Goal: Task Accomplishment & Management: Complete application form

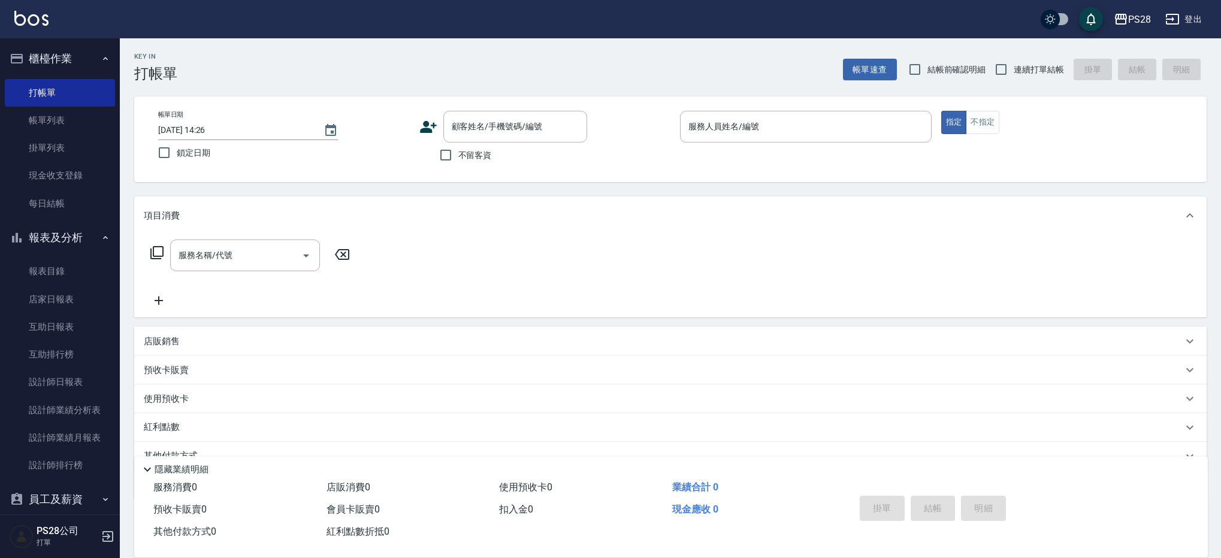
drag, startPoint x: 571, startPoint y: 78, endPoint x: 545, endPoint y: 99, distance: 34.1
click at [571, 78] on div "Key In 打帳單 帳單速查 結帳前確認明細 連續打單結帳 掛單 結帳 明細" at bounding box center [663, 60] width 1087 height 44
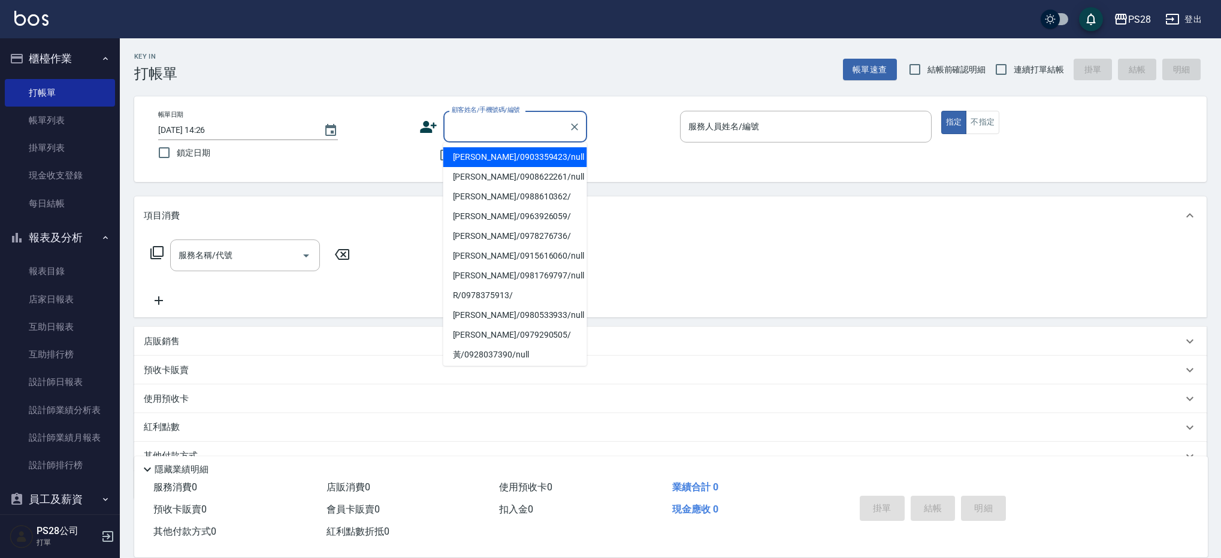
click at [488, 127] on input "顧客姓名/手機號碼/編號" at bounding box center [506, 126] width 115 height 21
click at [445, 65] on div "Key In 打帳單 帳單速查 結帳前確認明細 連續打單結帳 掛單 結帳 明細" at bounding box center [663, 60] width 1087 height 44
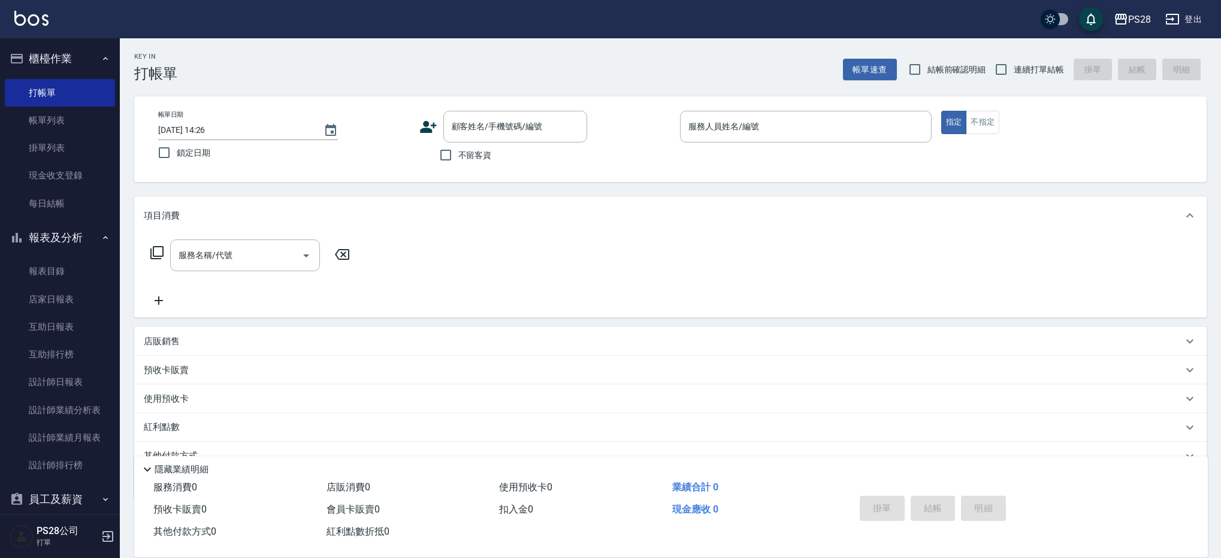
click at [483, 158] on span "不留客資" at bounding box center [475, 155] width 34 height 13
click at [458, 158] on input "不留客資" at bounding box center [445, 155] width 25 height 25
checkbox input "true"
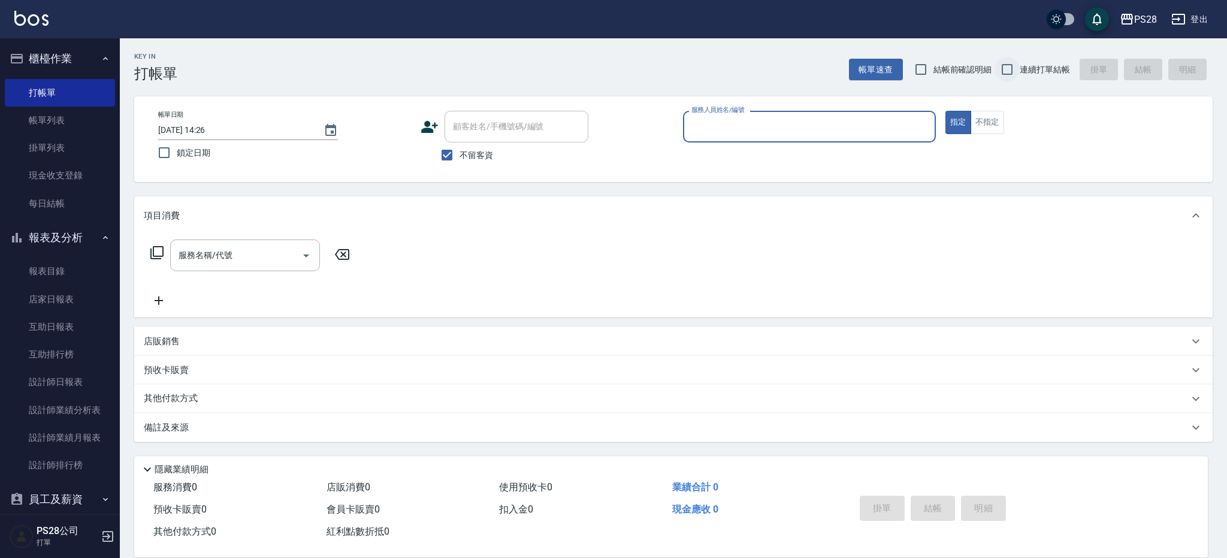
click at [1008, 72] on input "連續打單結帳" at bounding box center [1007, 69] width 25 height 25
checkbox input "true"
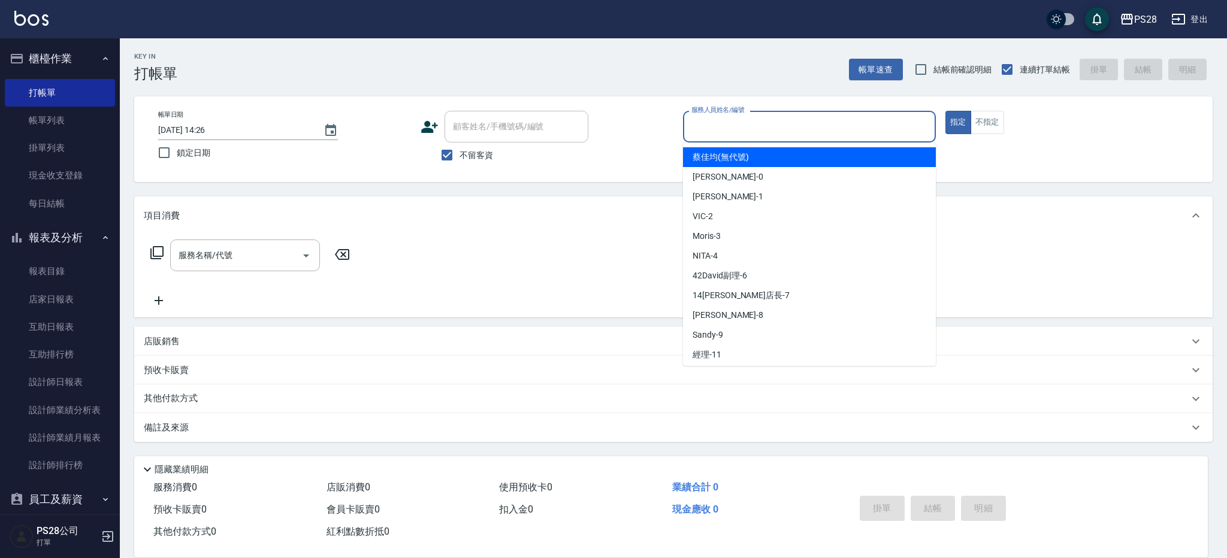
click at [770, 125] on input "服務人員姓名/編號" at bounding box center [809, 126] width 242 height 21
type input "[PERSON_NAME]-1"
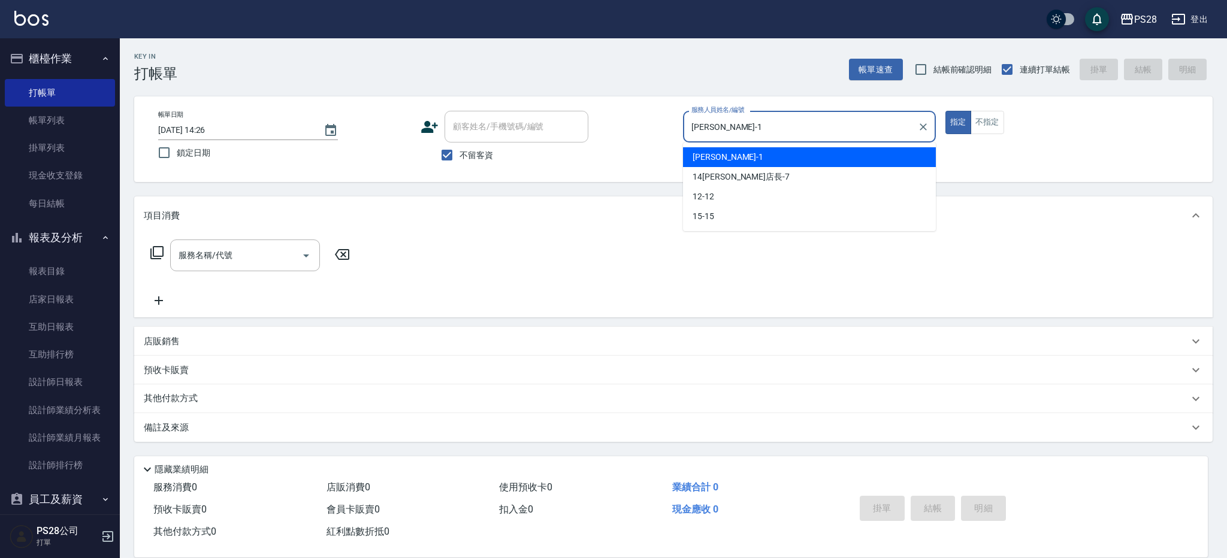
type button "true"
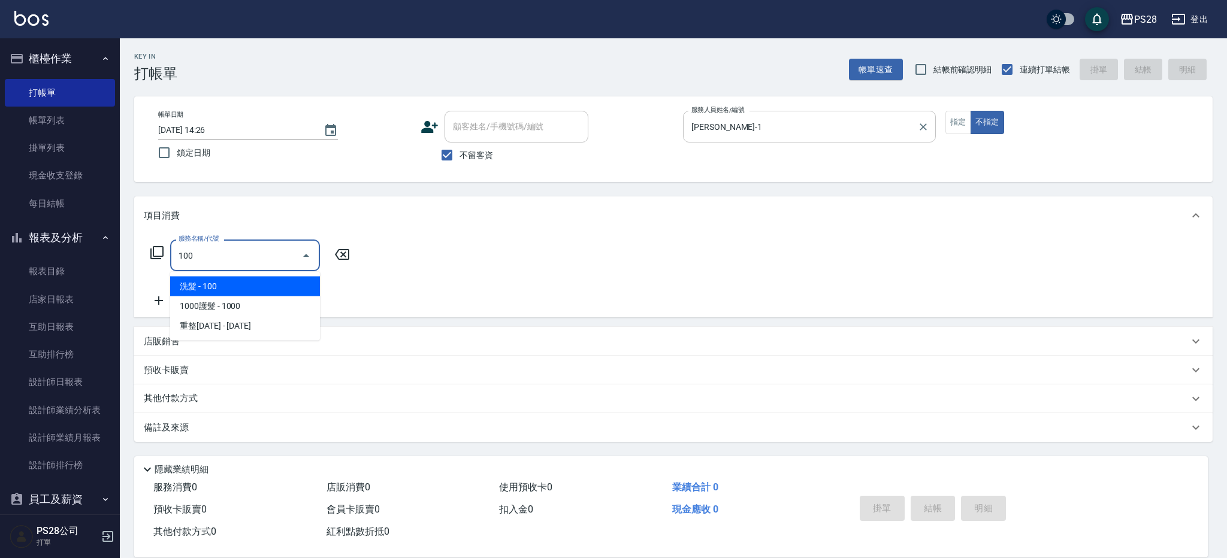
type input "洗髮(100)"
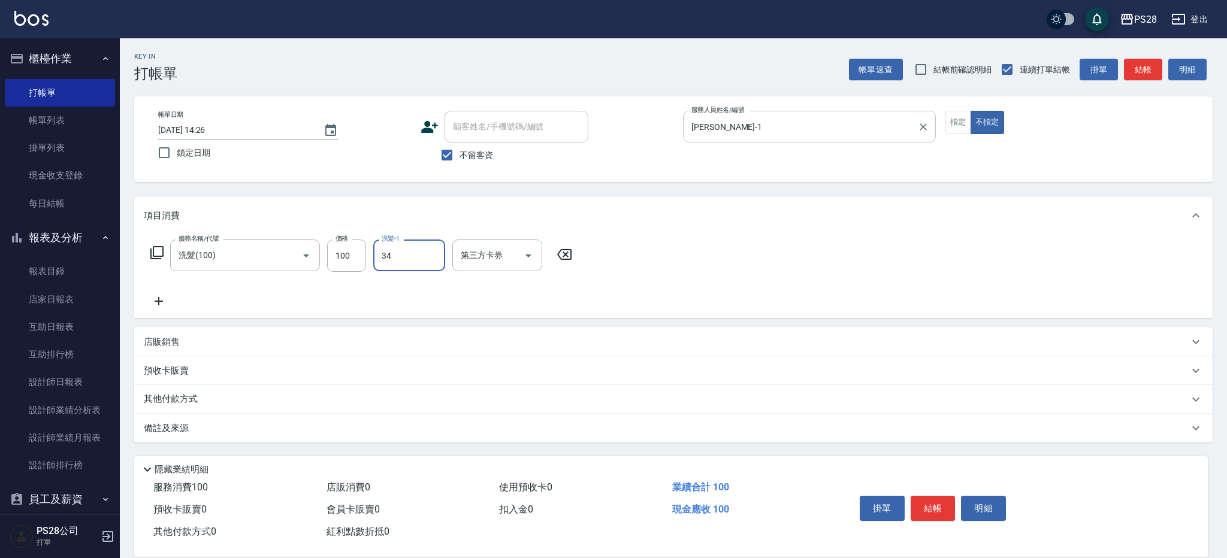
type input "34-34"
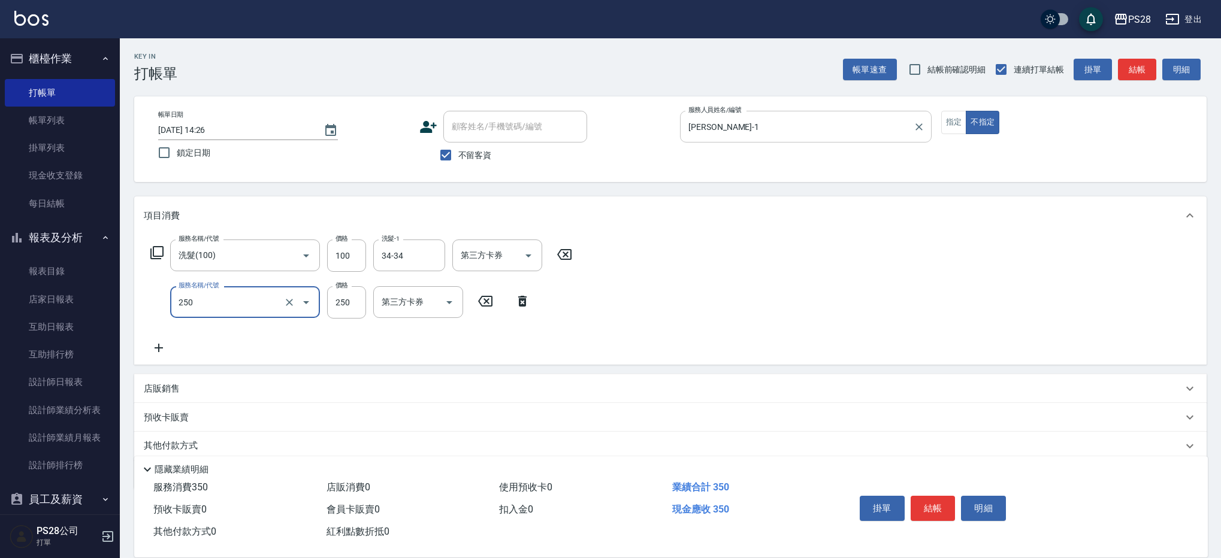
type input "單剪(250)"
type input "149"
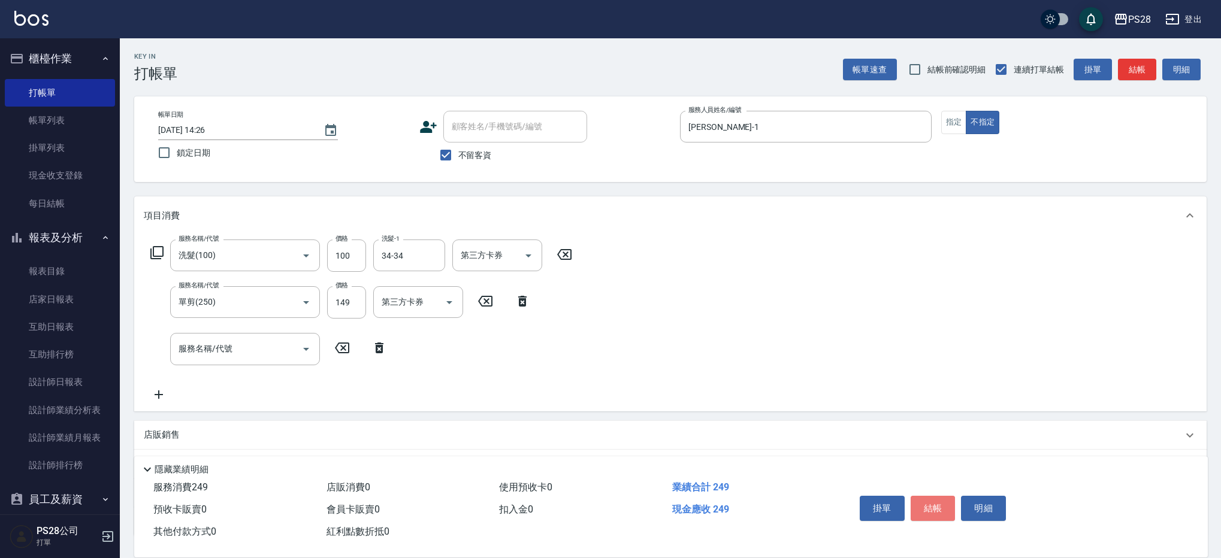
click at [932, 513] on button "結帳" at bounding box center [933, 508] width 45 height 25
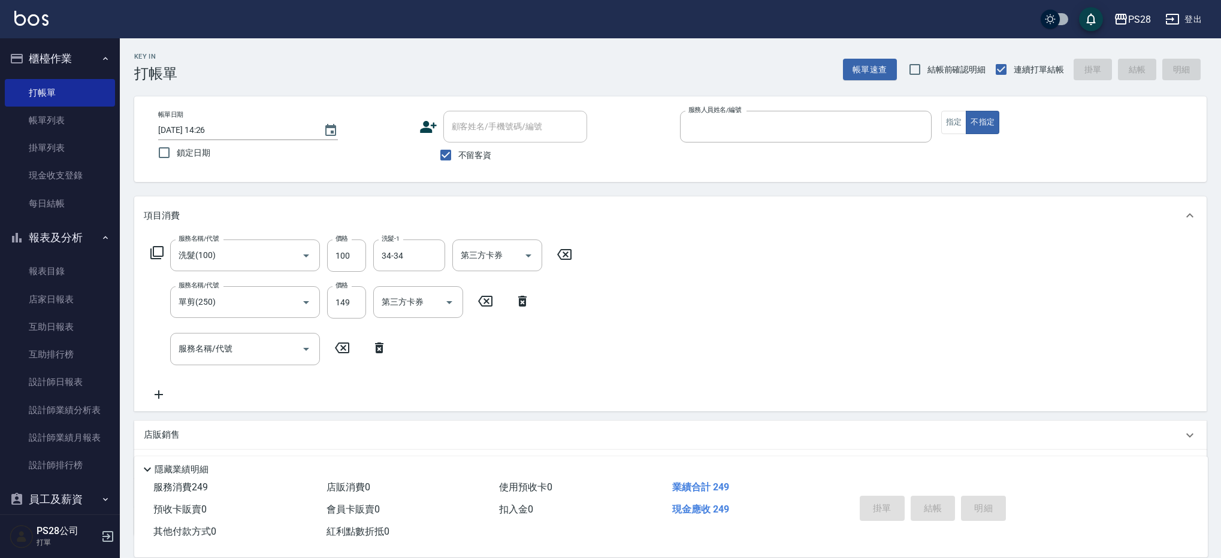
click at [966, 111] on button "不指定" at bounding box center [983, 122] width 34 height 23
type button "false"
type input "[DATE] 15:30"
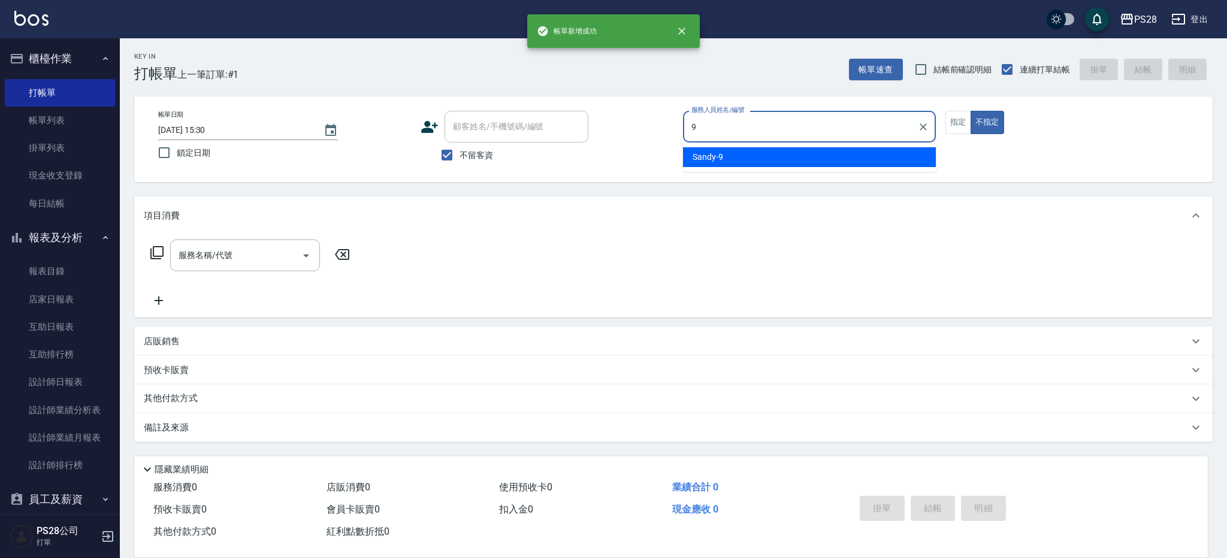
type input "Sandy-9"
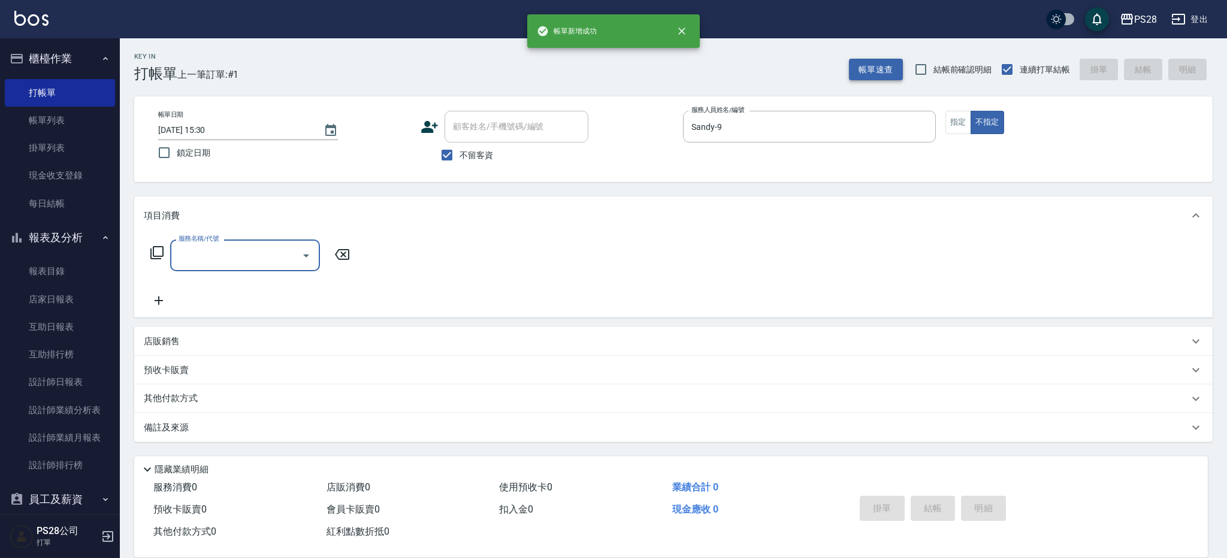
click at [862, 62] on button "帳單速查" at bounding box center [876, 70] width 54 height 22
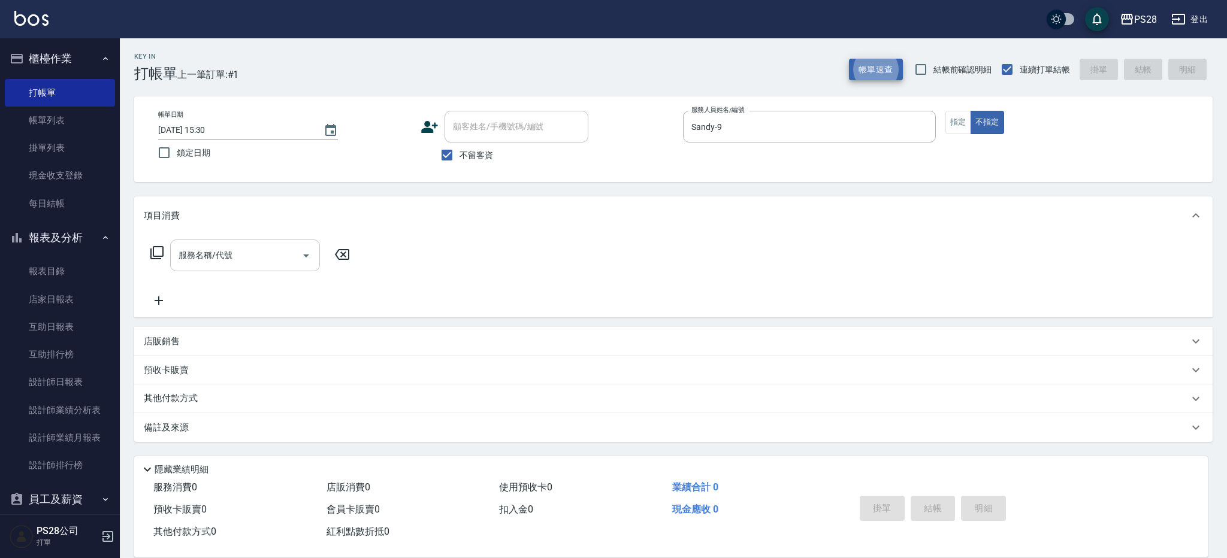
click at [222, 253] on input "服務名稱/代號" at bounding box center [236, 255] width 121 height 21
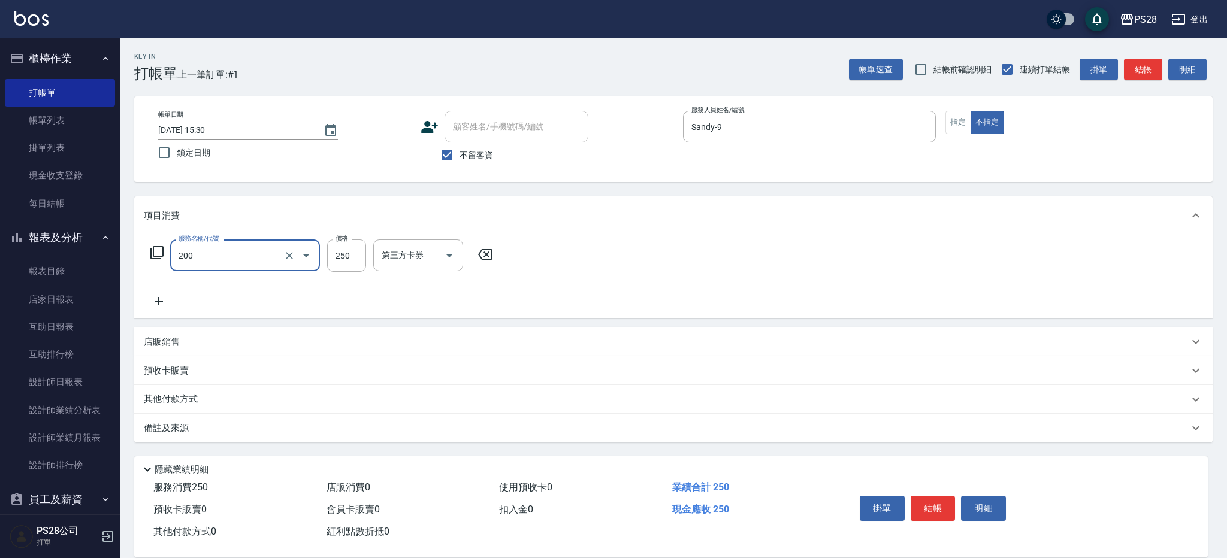
type input "New洗專案(200)"
type input "200"
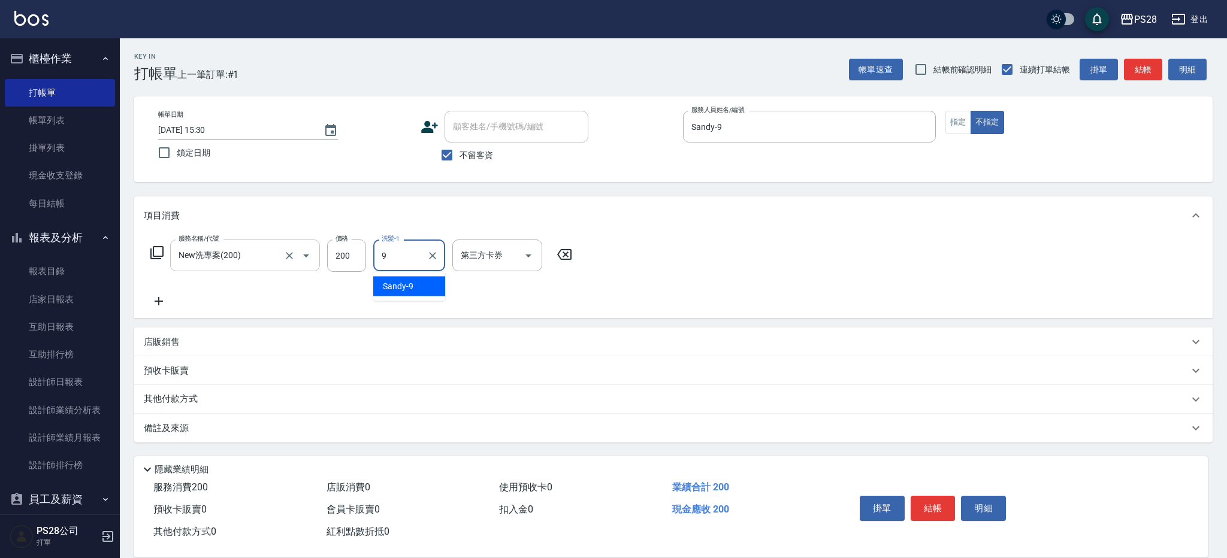
type input "Sandy-9"
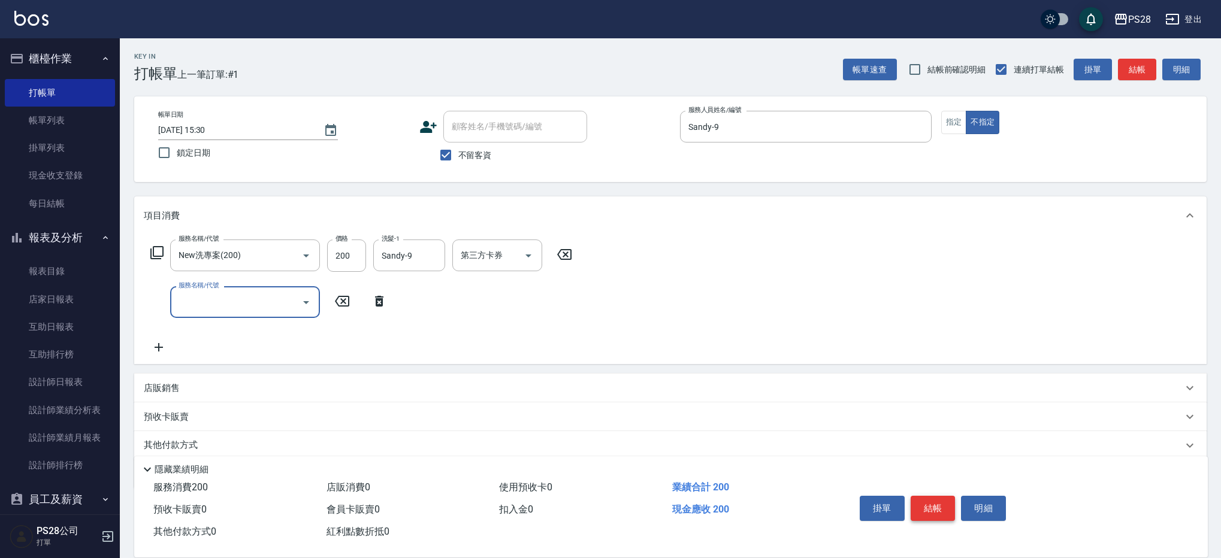
click at [936, 509] on button "結帳" at bounding box center [933, 508] width 45 height 25
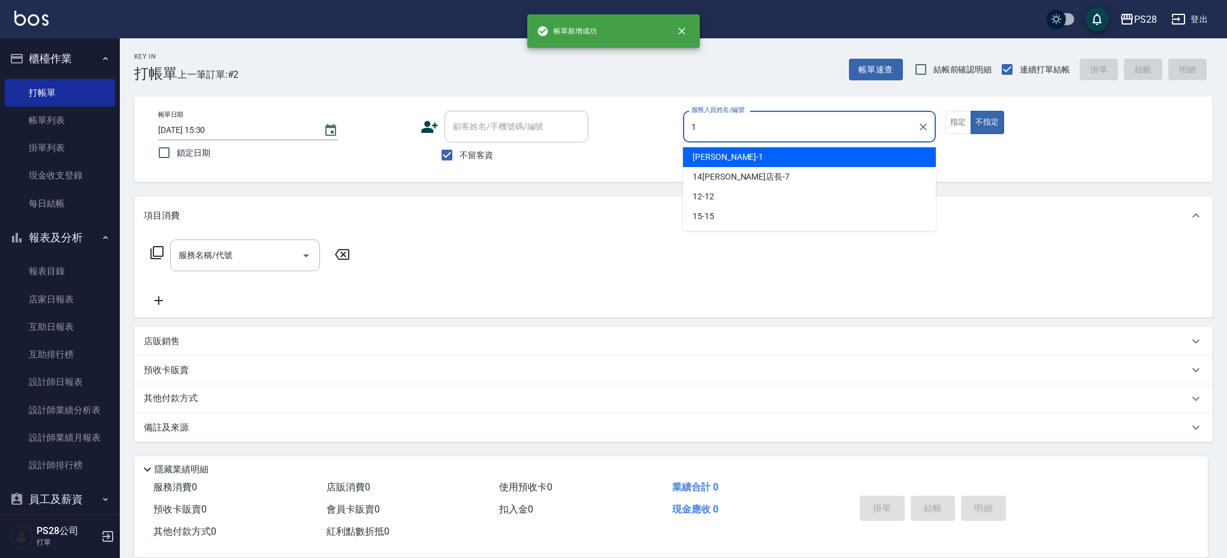
type input "[PERSON_NAME]-1"
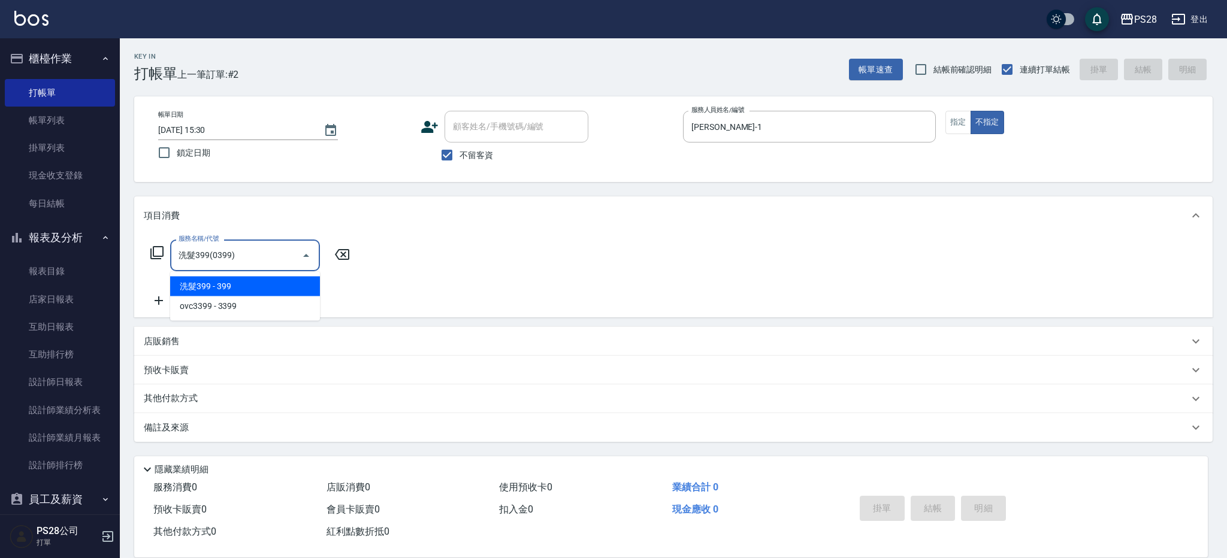
type input "洗髮399(0399)"
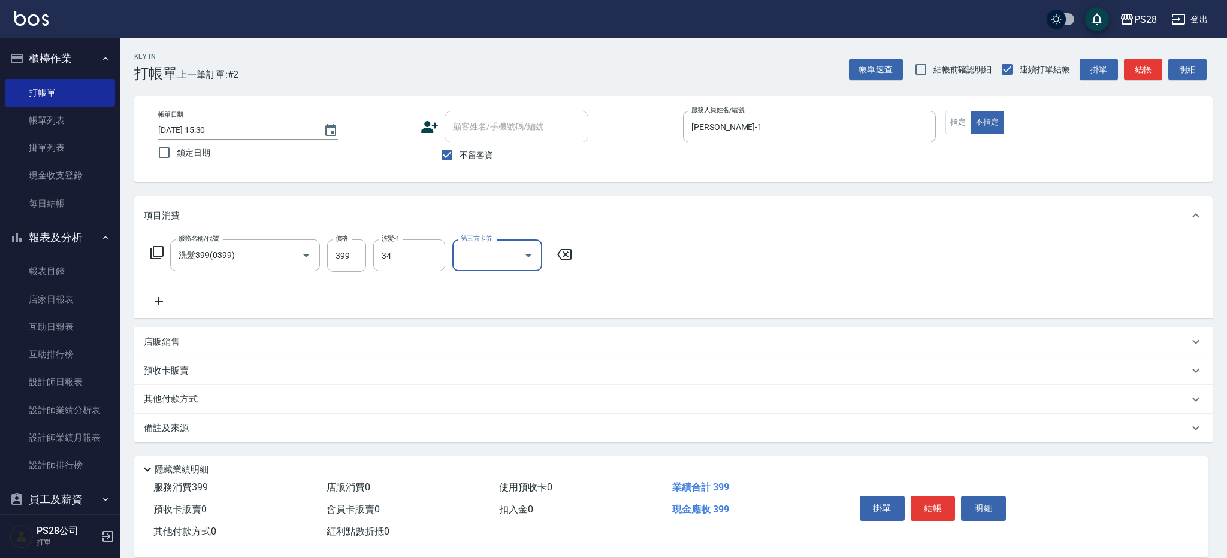
type input "34-34"
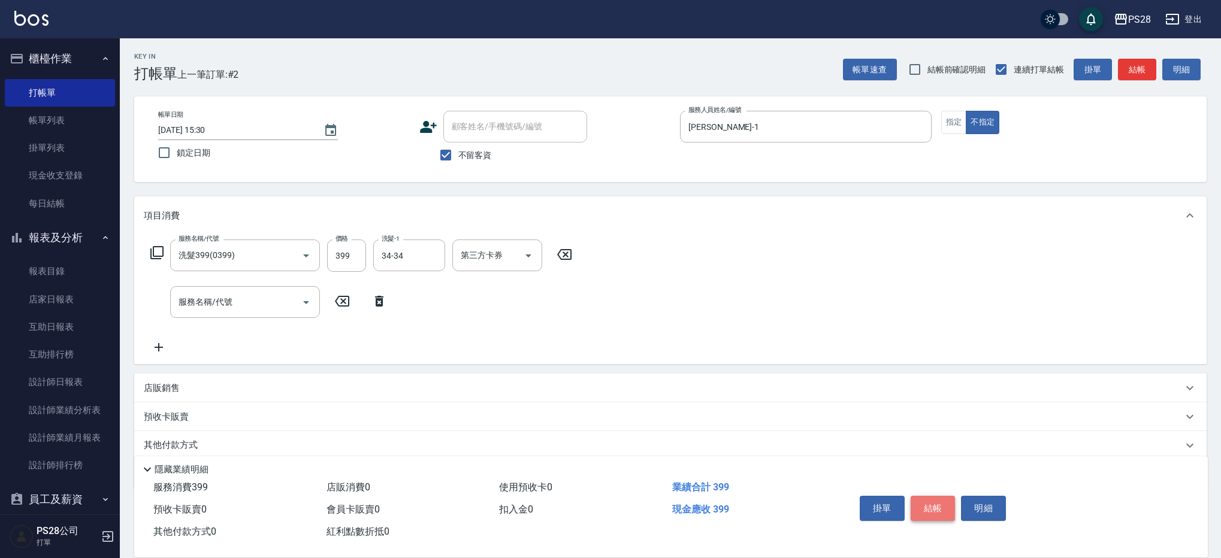
click at [927, 507] on button "結帳" at bounding box center [933, 508] width 45 height 25
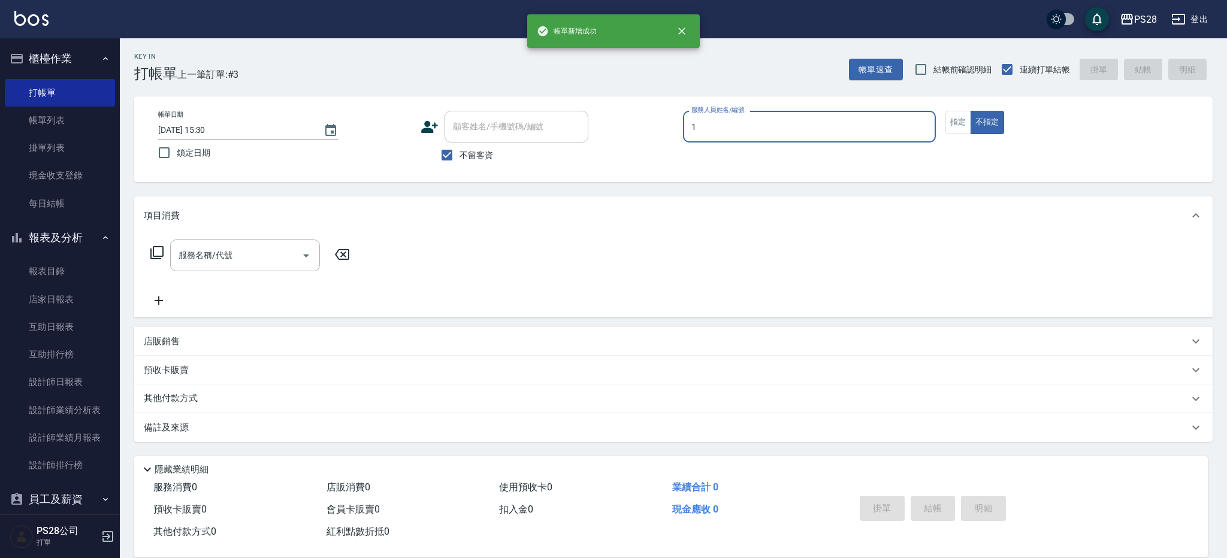
type input "[PERSON_NAME]-1"
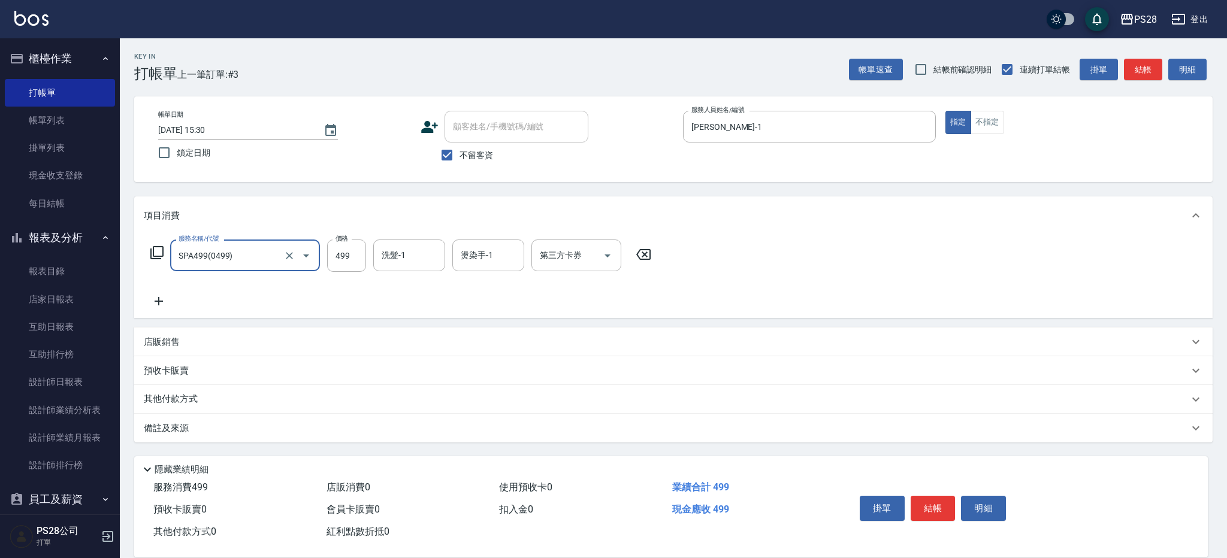
type input "SPA499(0499)"
type input "34-34"
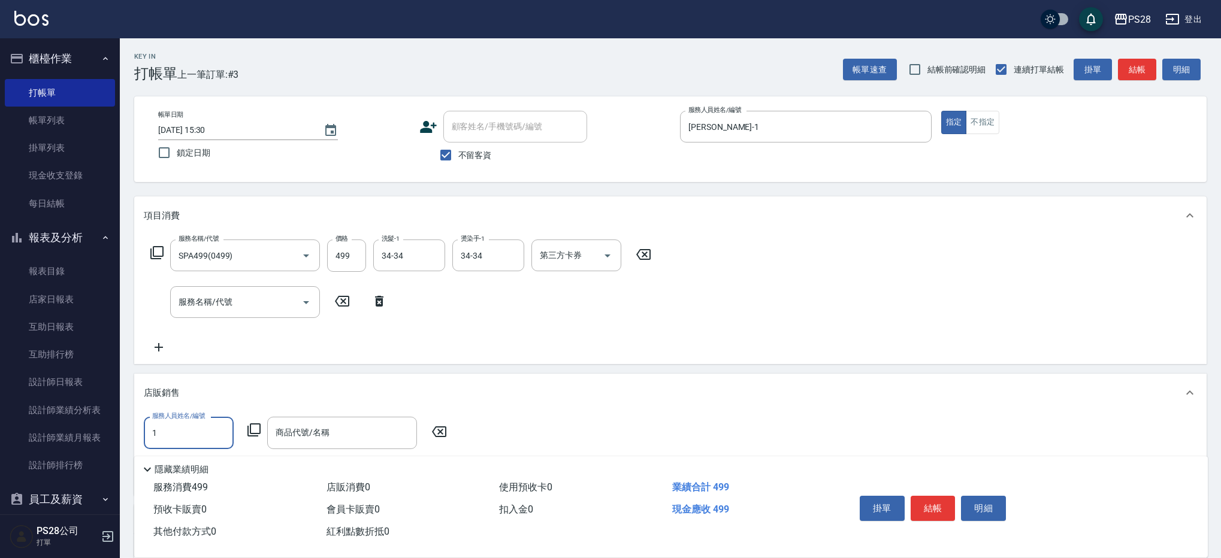
type input "[PERSON_NAME]-1"
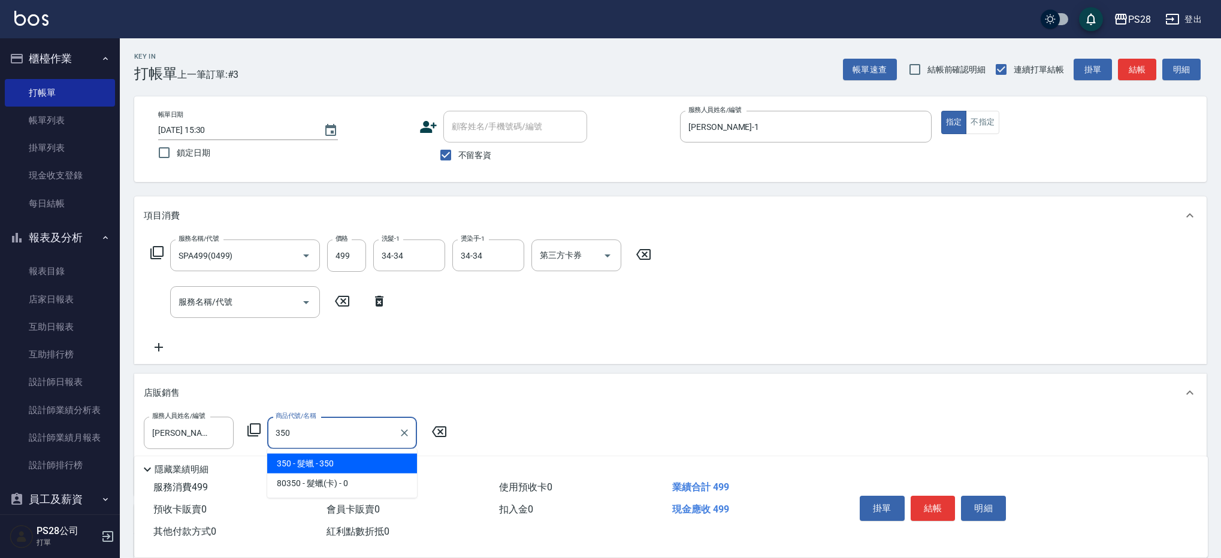
type input "髮蠟"
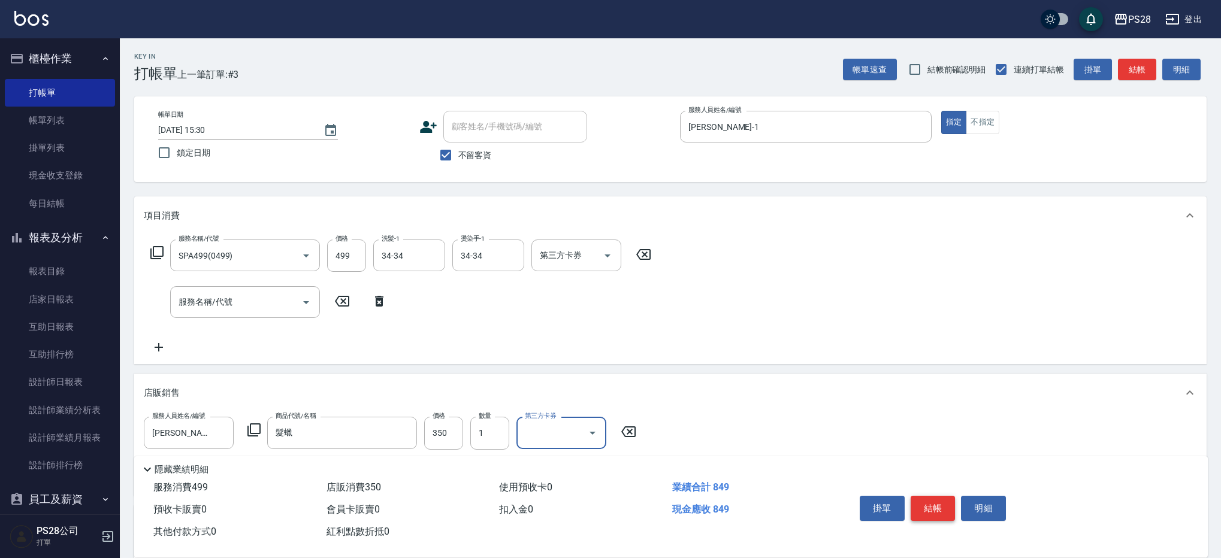
click at [936, 510] on button "結帳" at bounding box center [933, 508] width 45 height 25
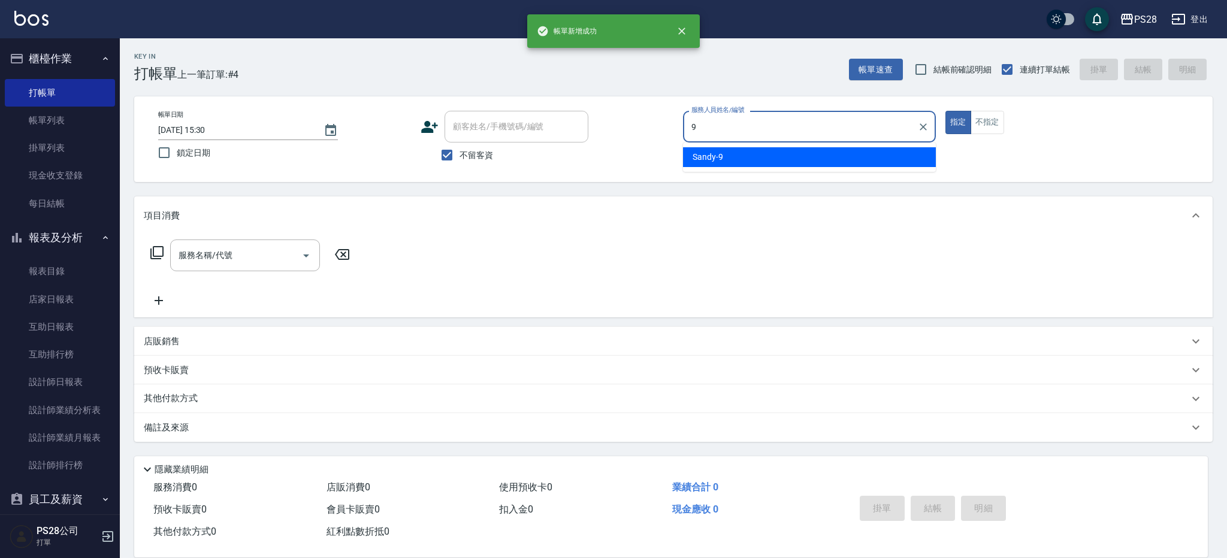
type input "Sandy-9"
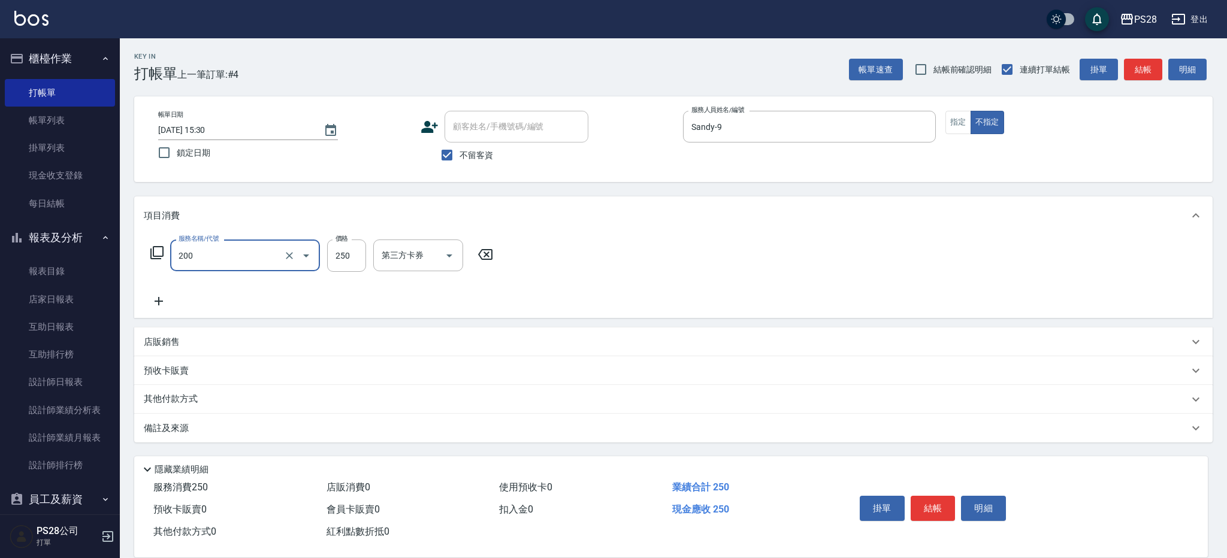
type input "New洗專案(200)"
type input "200"
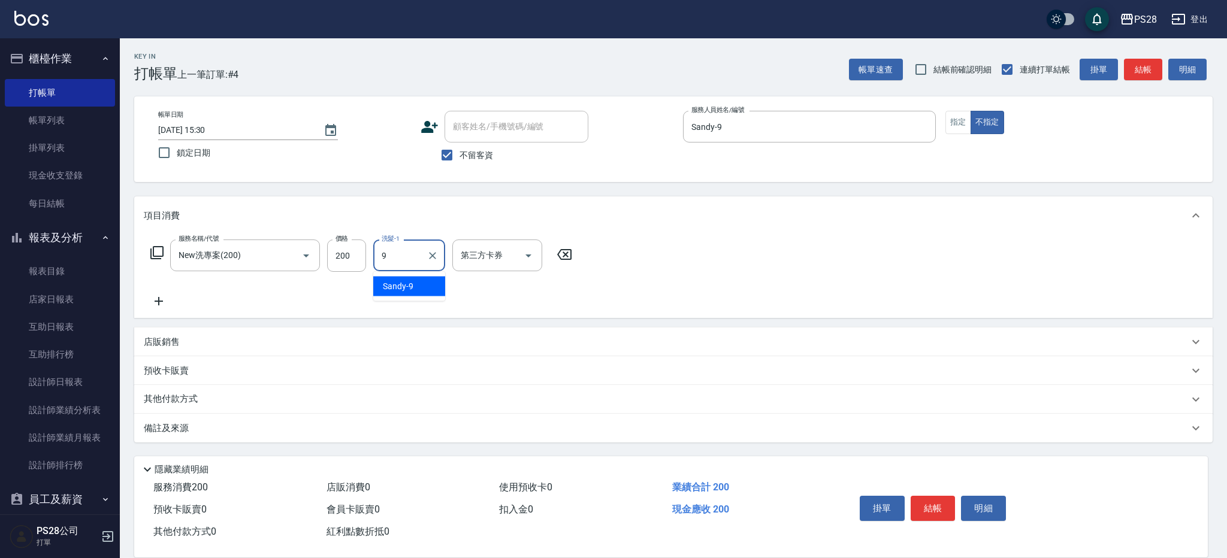
type input "Sandy-9"
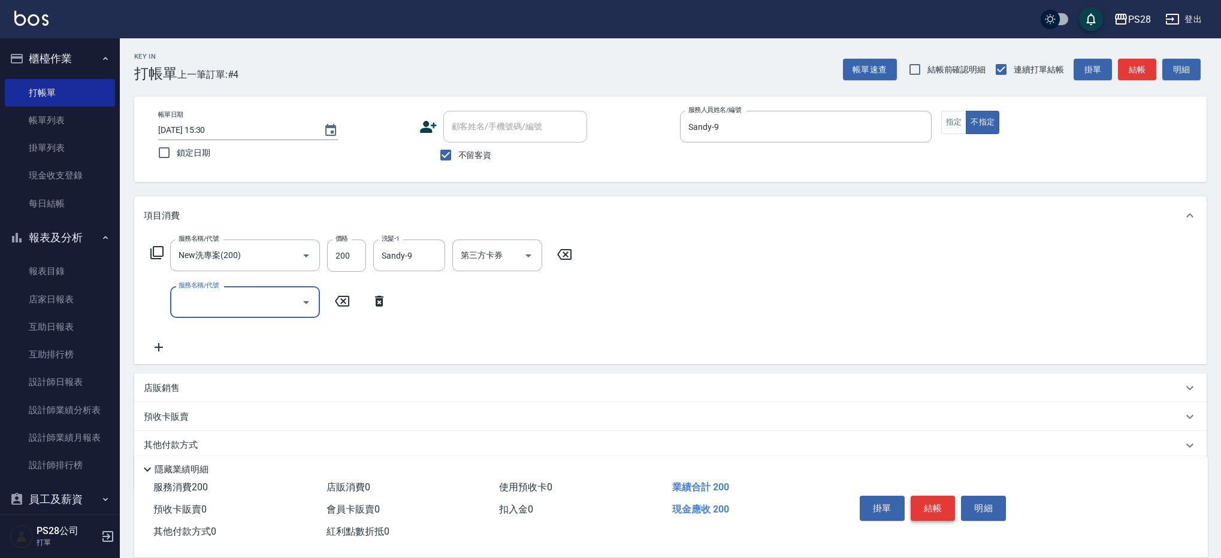
click at [935, 508] on button "結帳" at bounding box center [933, 508] width 45 height 25
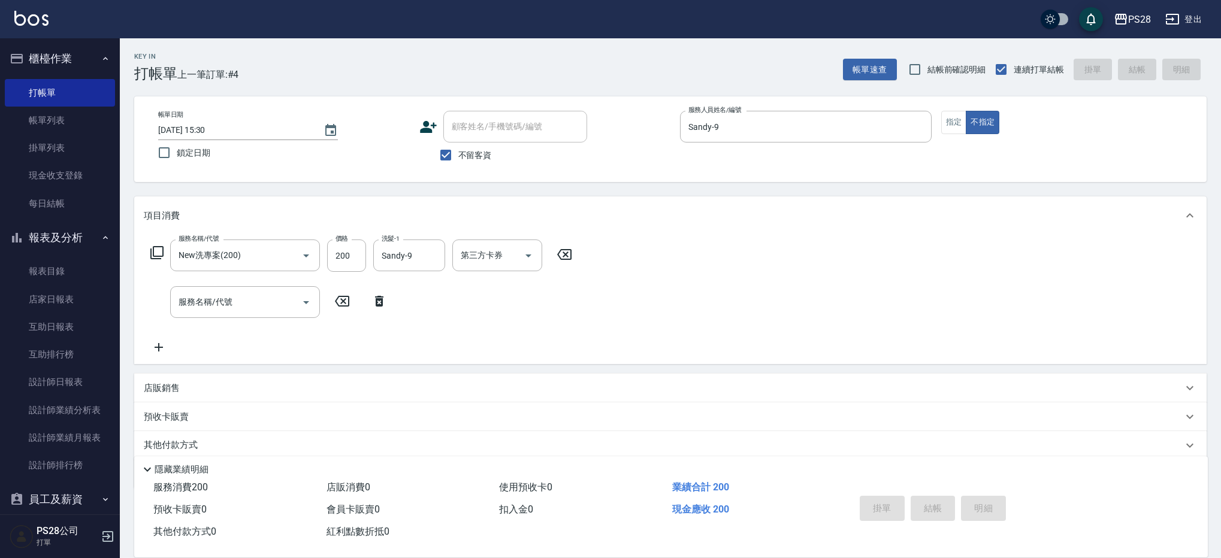
type input "[DATE] 15:31"
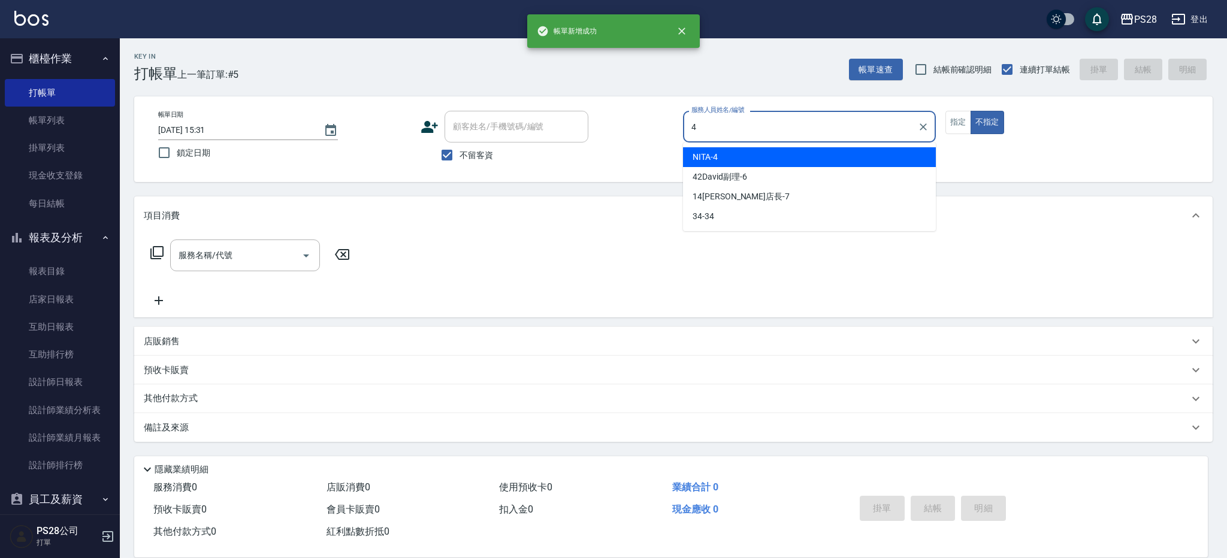
type input "NITA-4"
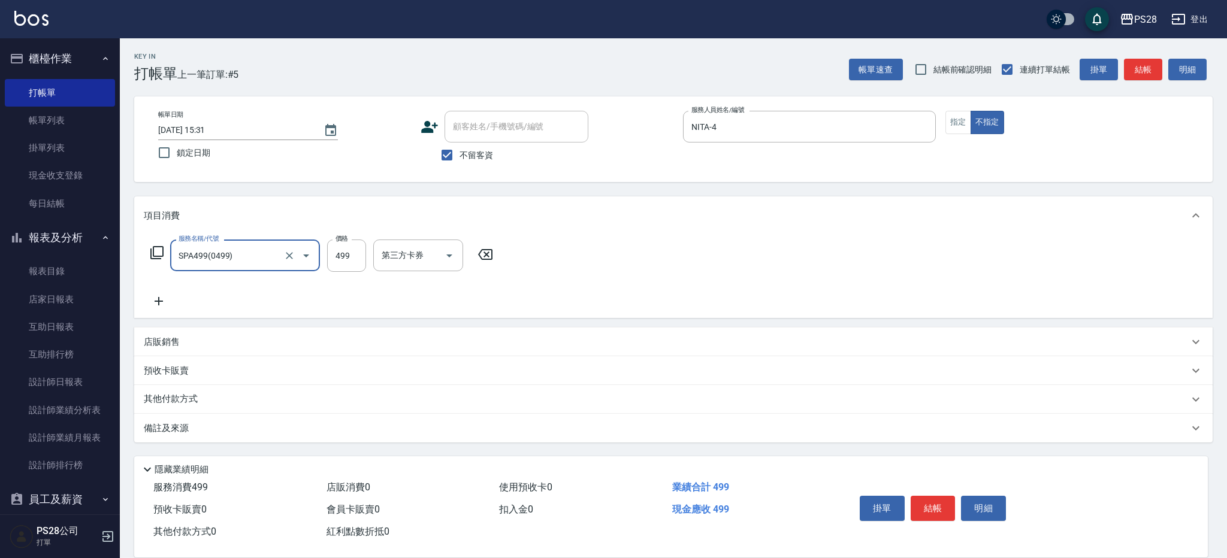
type input "SPA499(0499)"
type input "34-34"
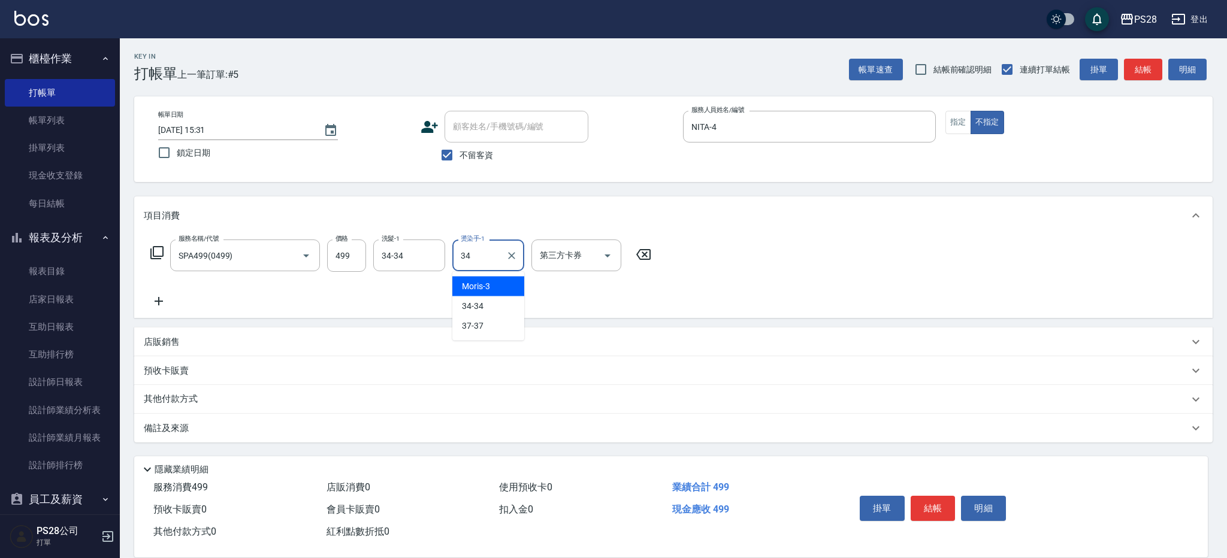
type input "34-34"
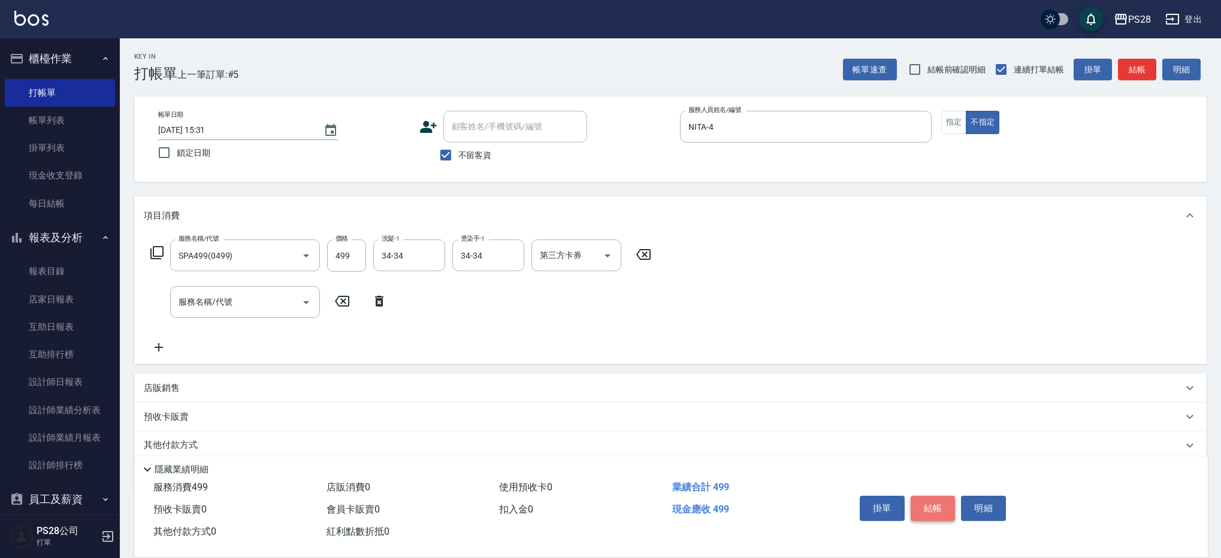
click at [932, 504] on button "結帳" at bounding box center [933, 508] width 45 height 25
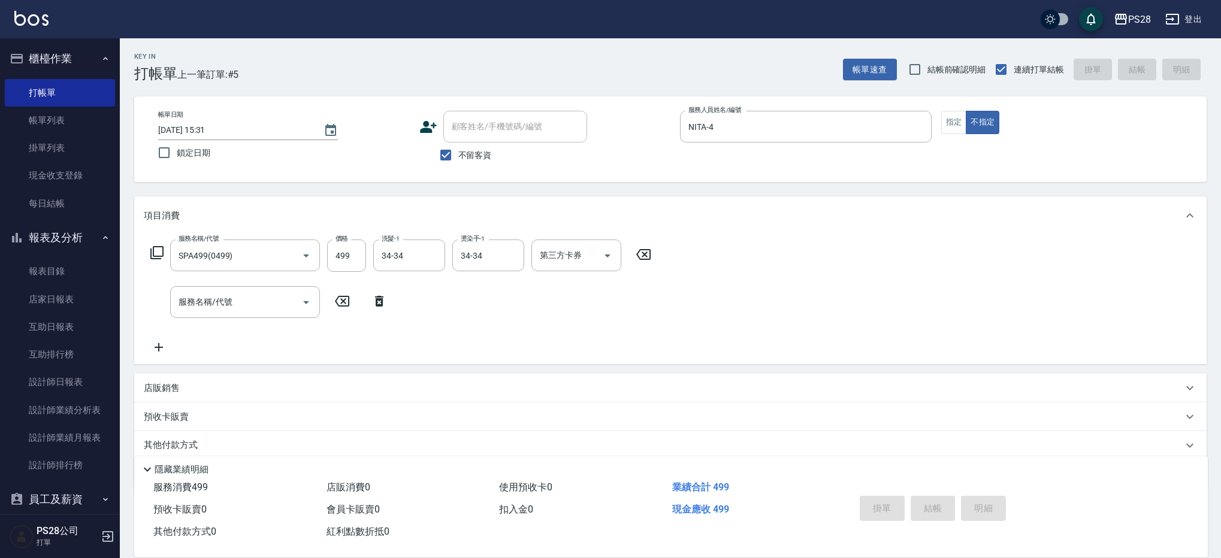
type input "[DATE] 15:33"
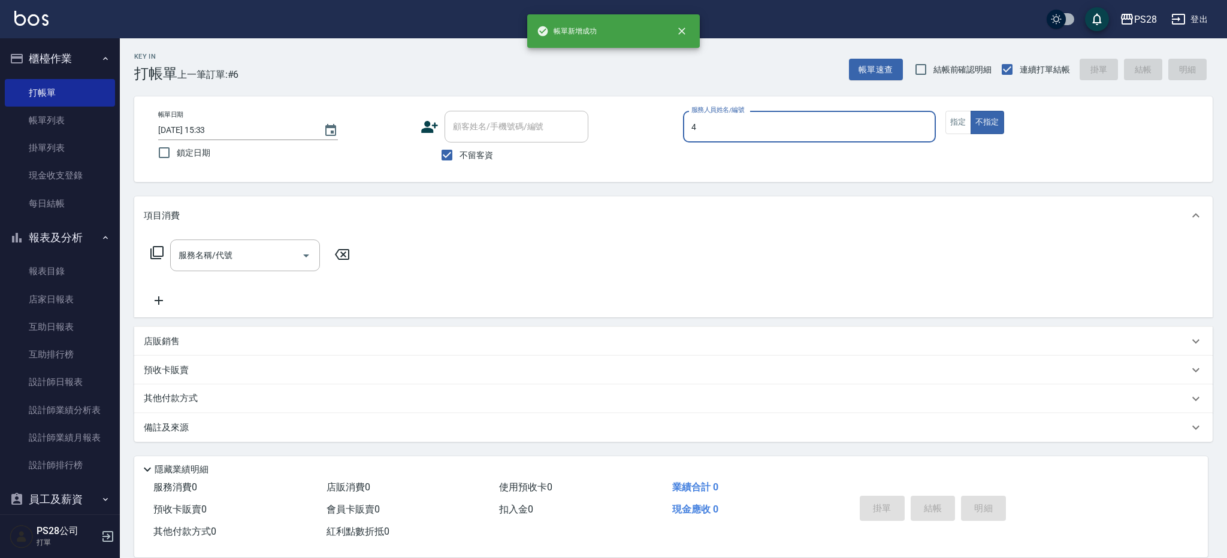
type input "NITA-4"
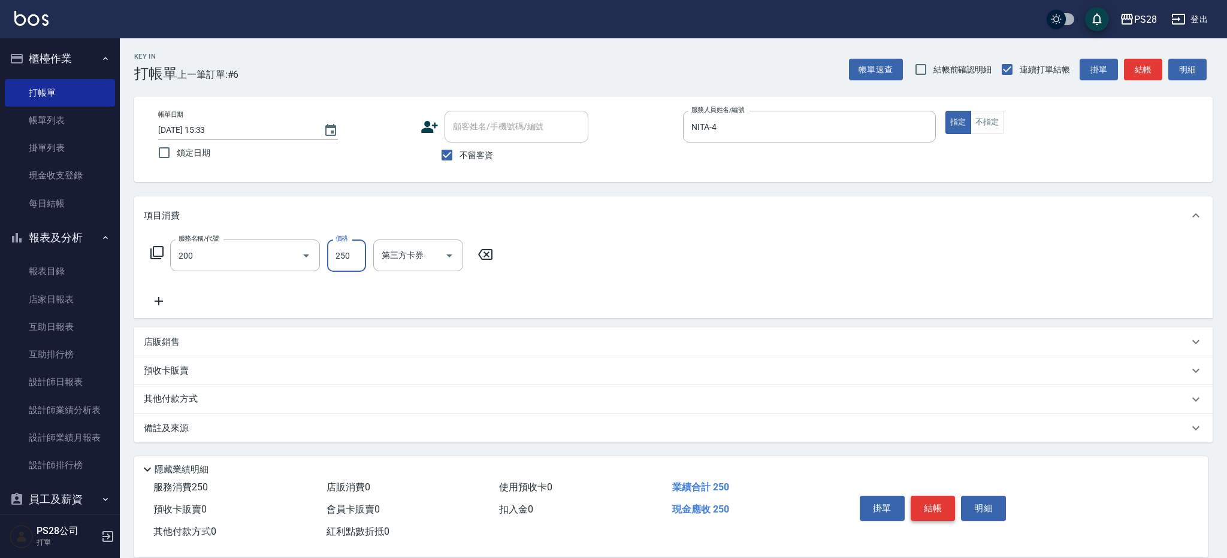
type input "New洗專案(200)"
type input "200"
type input "3"
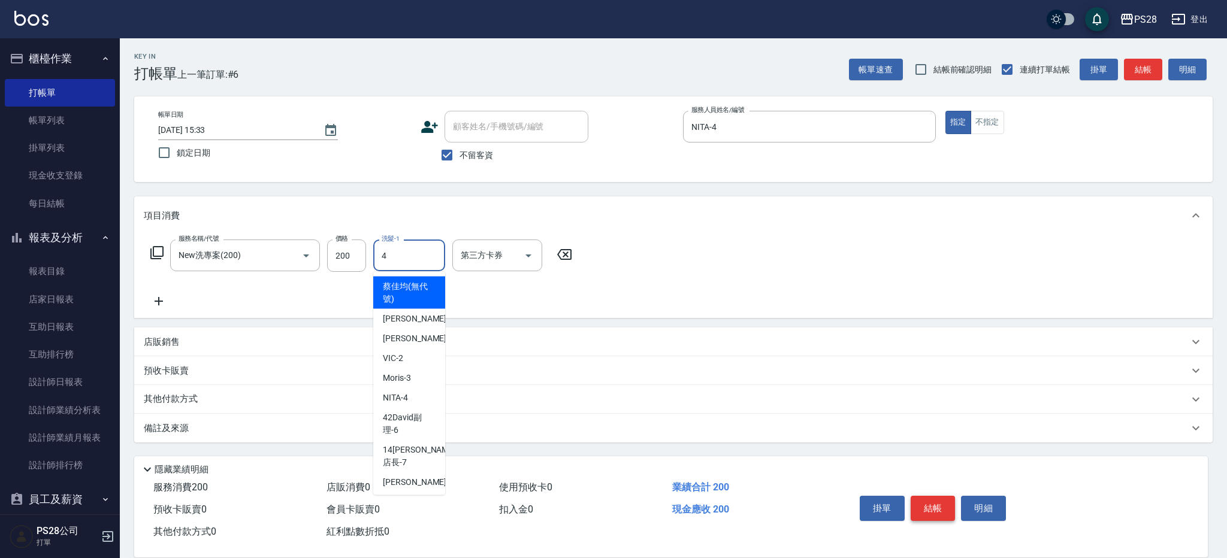
type input "NITA-4"
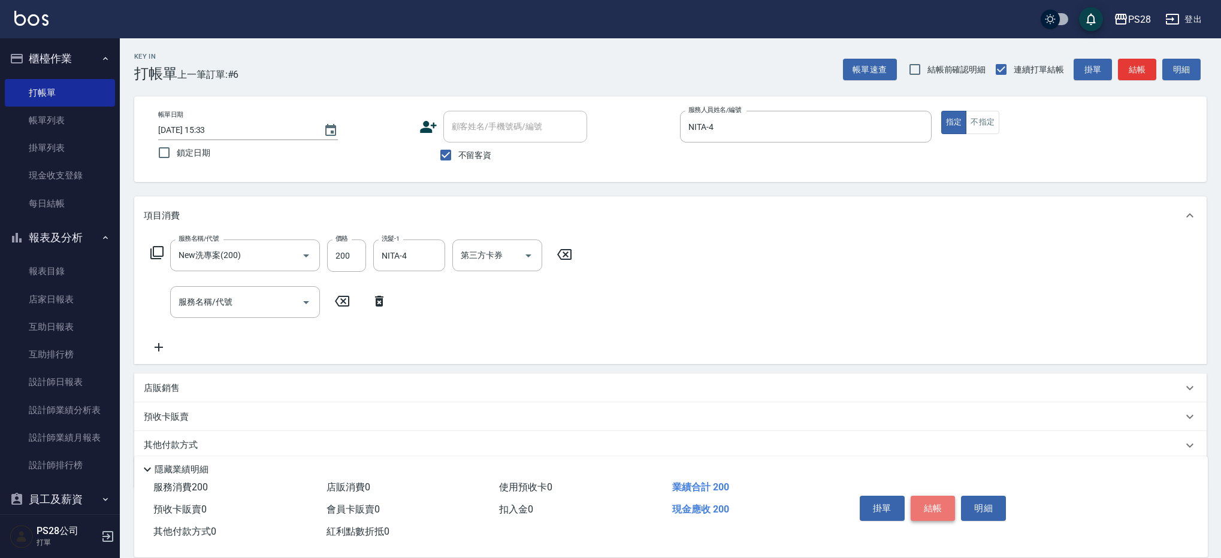
click at [938, 501] on button "結帳" at bounding box center [933, 508] width 45 height 25
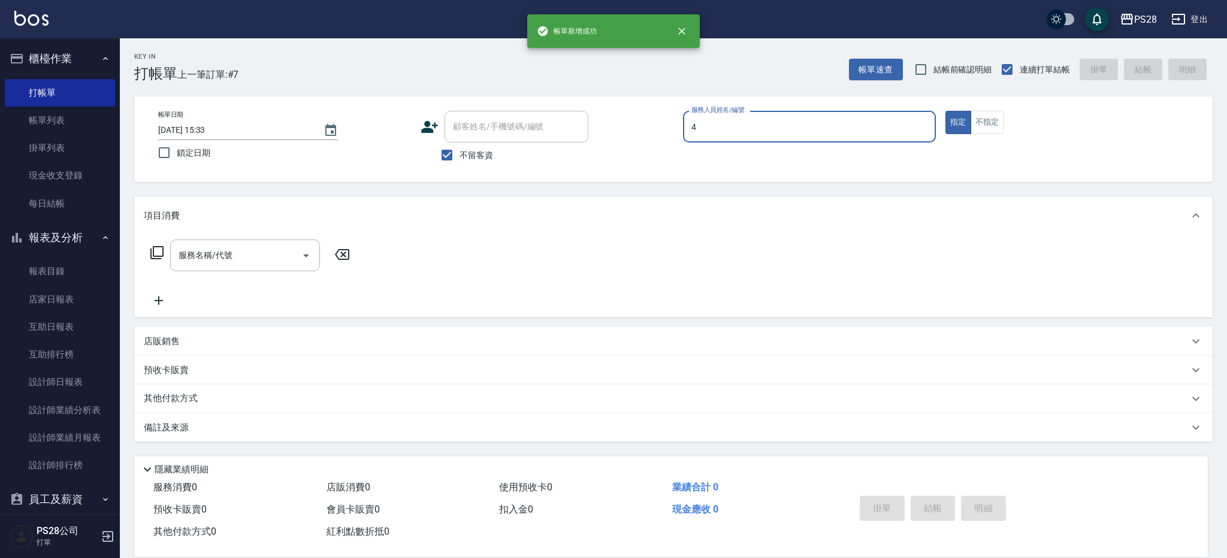
type input "NITA-4"
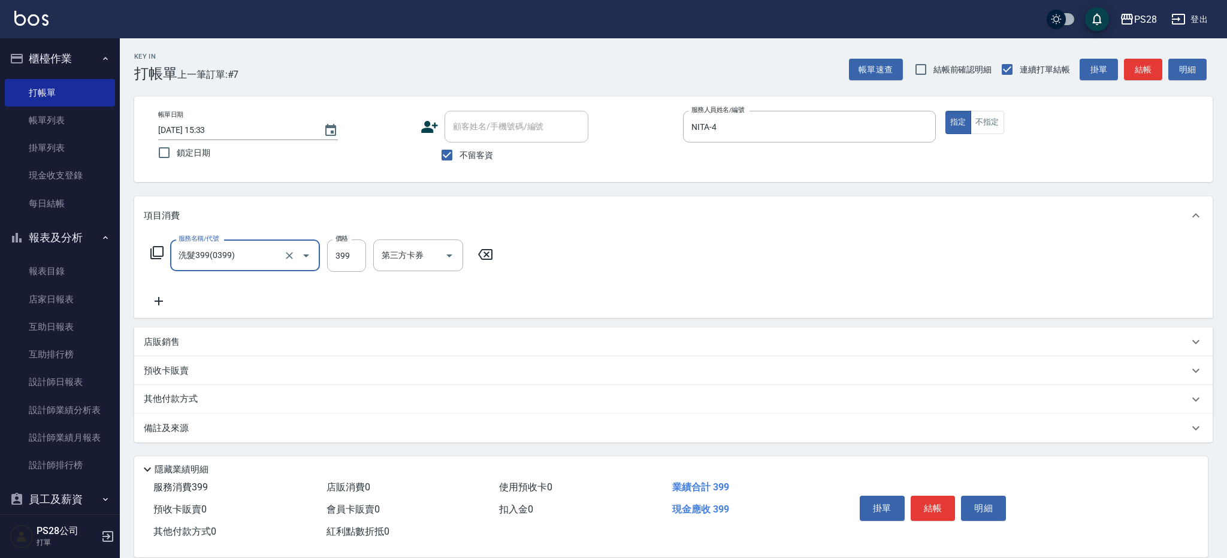
type input "洗髮399(0399)"
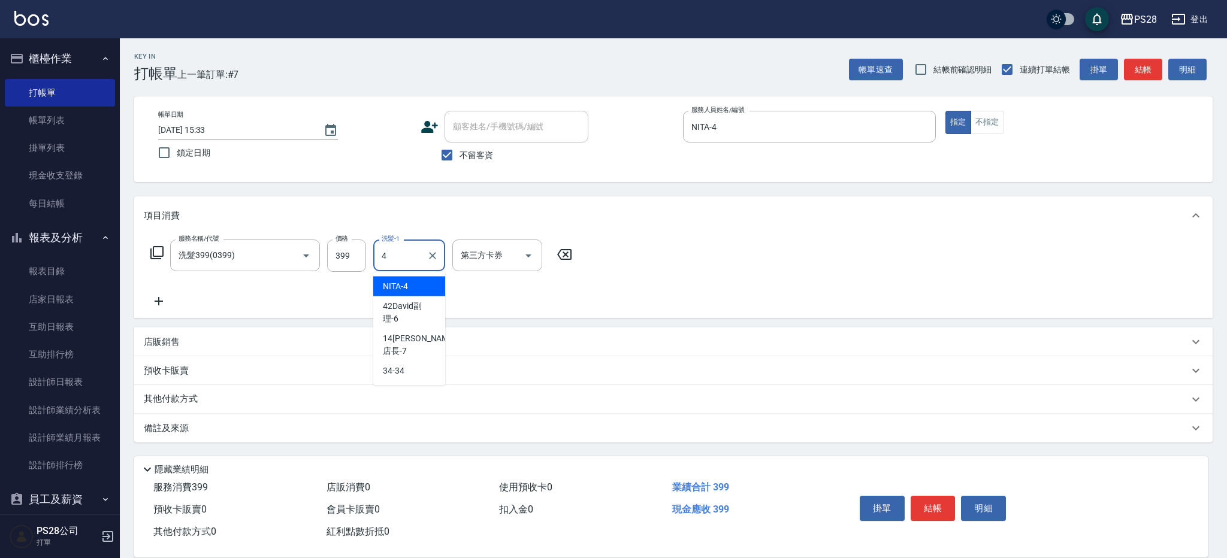
type input "NITA-4"
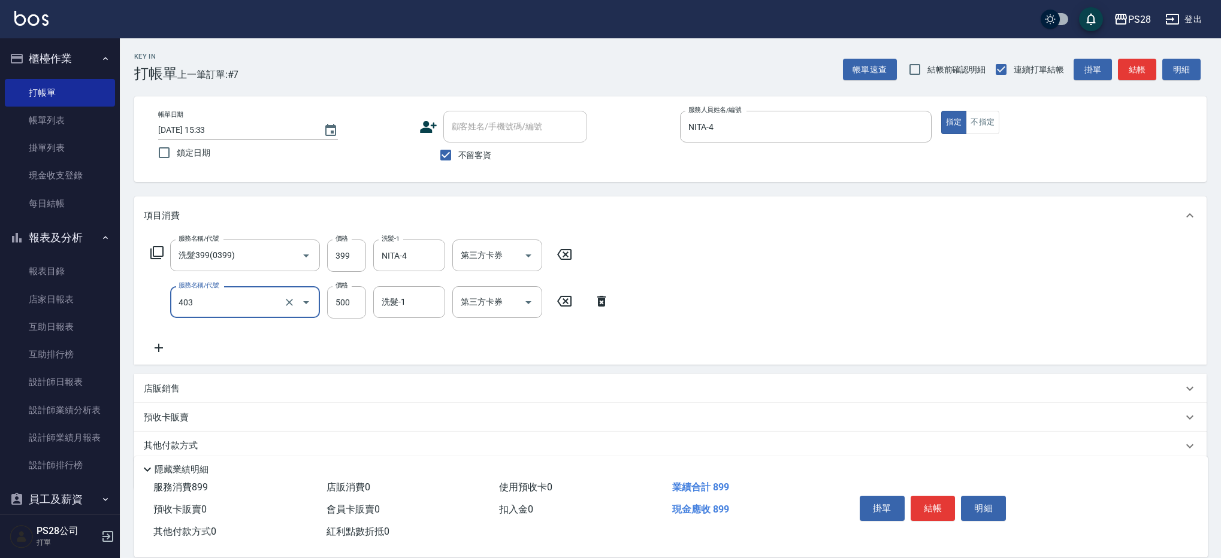
type input "500護髮(403)"
click at [291, 254] on icon "Clear" at bounding box center [289, 255] width 7 height 7
type input "洗髮399(0399)"
click at [293, 257] on icon "Clear" at bounding box center [289, 256] width 12 height 12
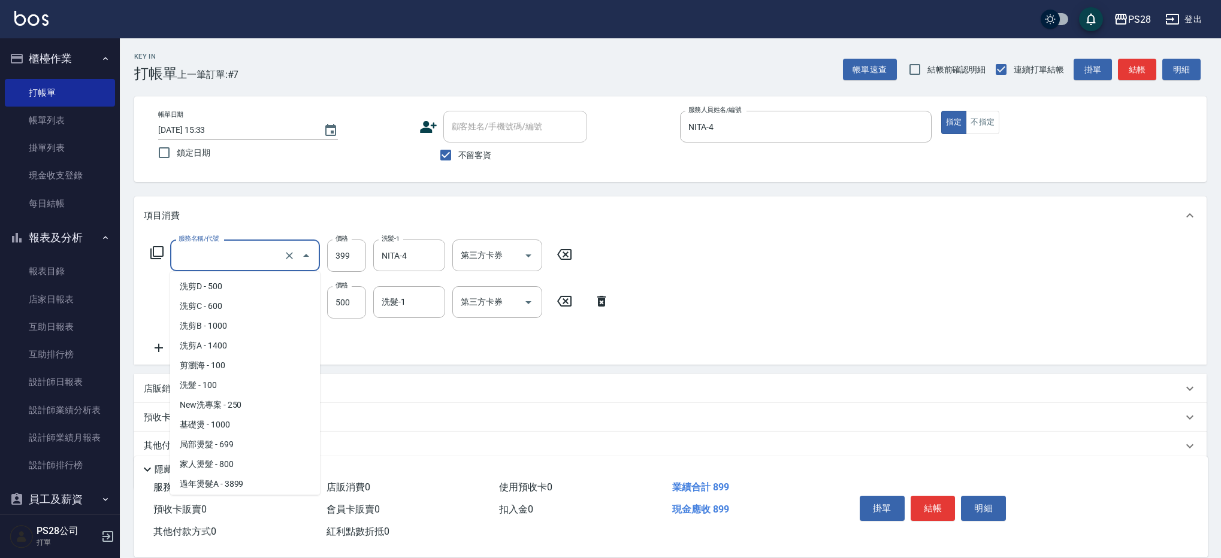
click at [271, 254] on input "服務名稱/代號" at bounding box center [228, 255] width 105 height 21
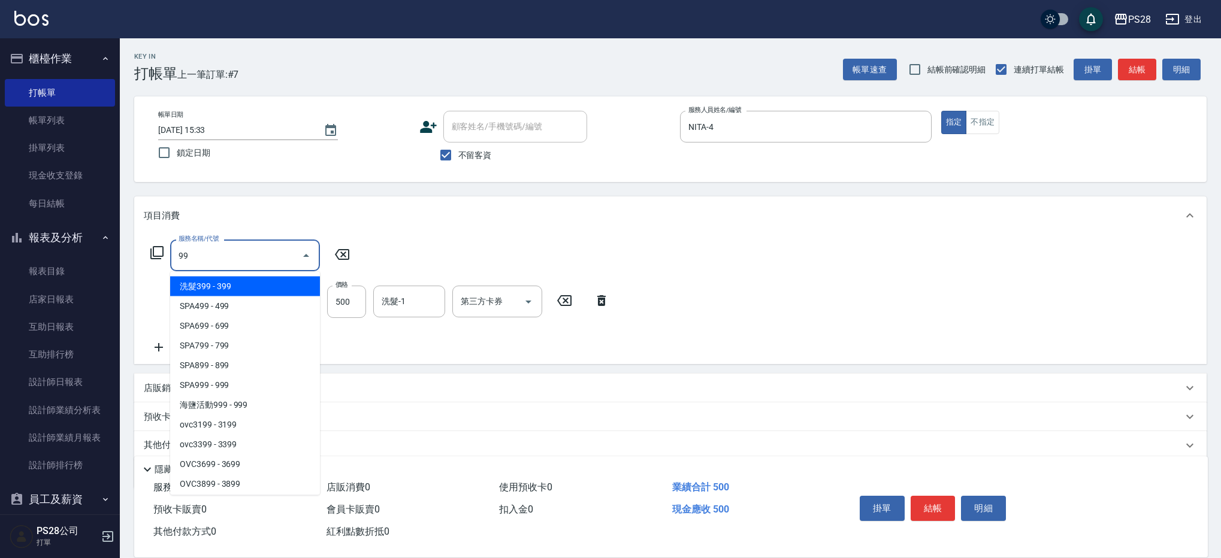
type input "9"
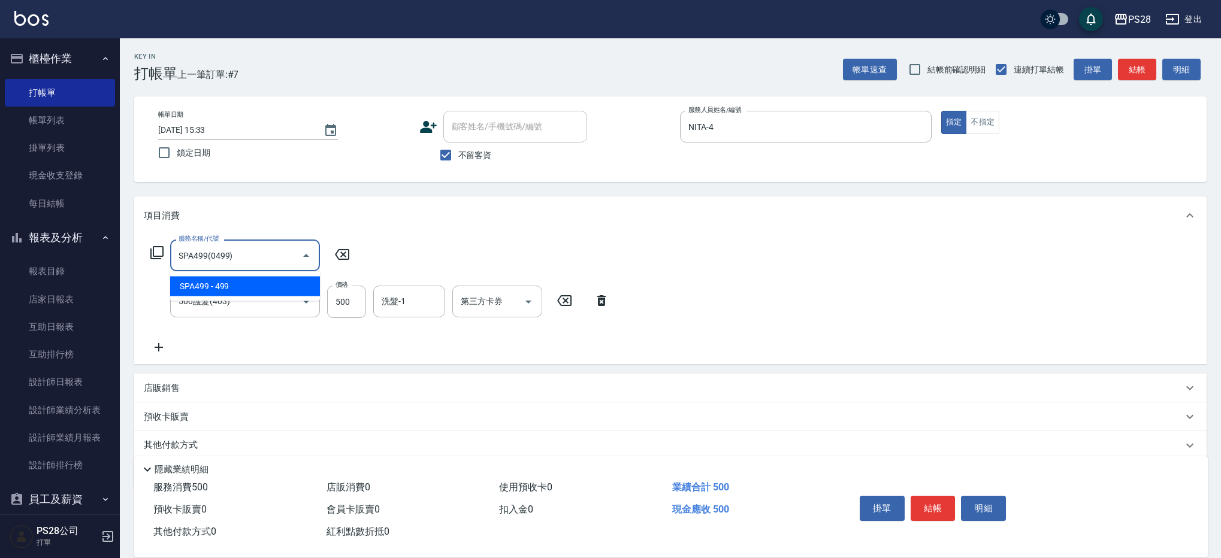
type input "SPA499(0499)"
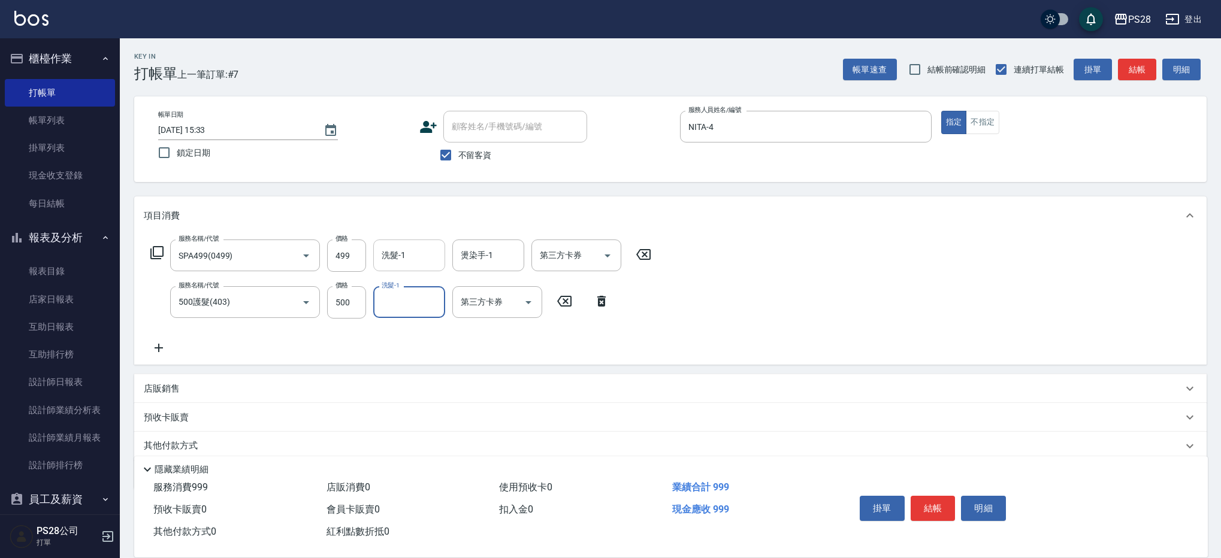
click at [386, 258] on input "洗髮-1" at bounding box center [409, 255] width 61 height 21
type input "NITA-4"
type input "34-34"
click at [341, 303] on input "500" at bounding box center [346, 302] width 39 height 32
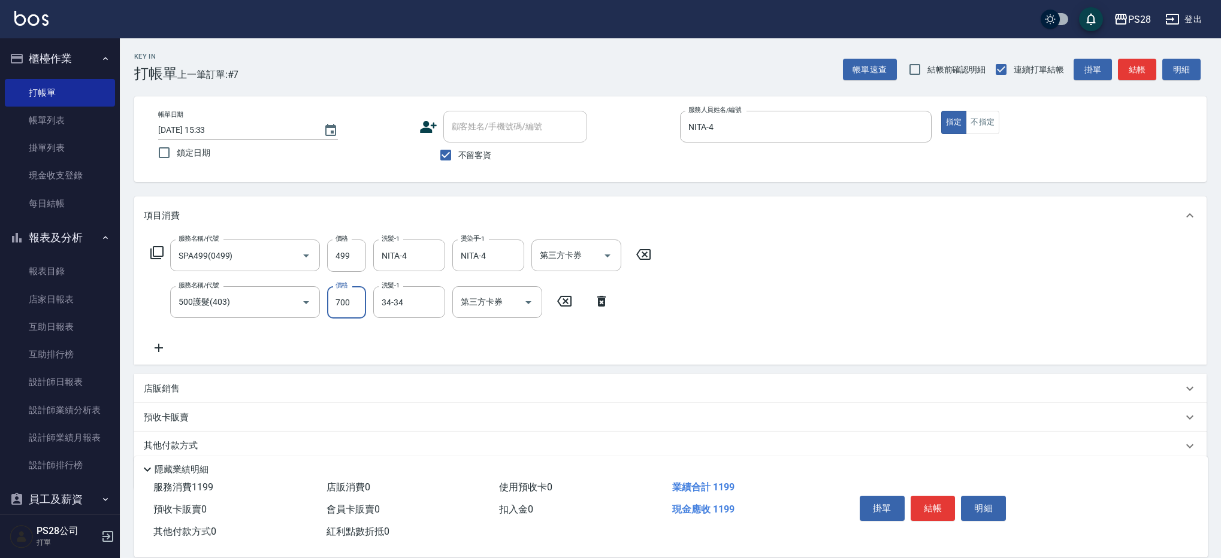
click at [340, 304] on input "700" at bounding box center [346, 302] width 39 height 32
click at [341, 304] on input "700" at bounding box center [346, 302] width 39 height 32
click at [350, 301] on input "8" at bounding box center [346, 302] width 39 height 32
type input "800"
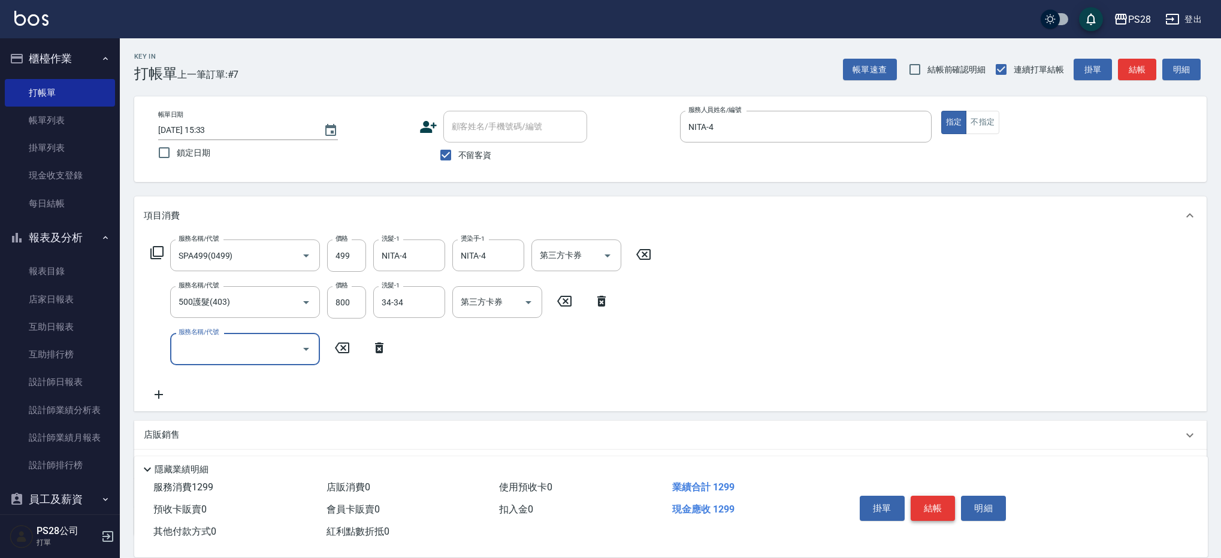
click at [944, 509] on button "結帳" at bounding box center [933, 508] width 45 height 25
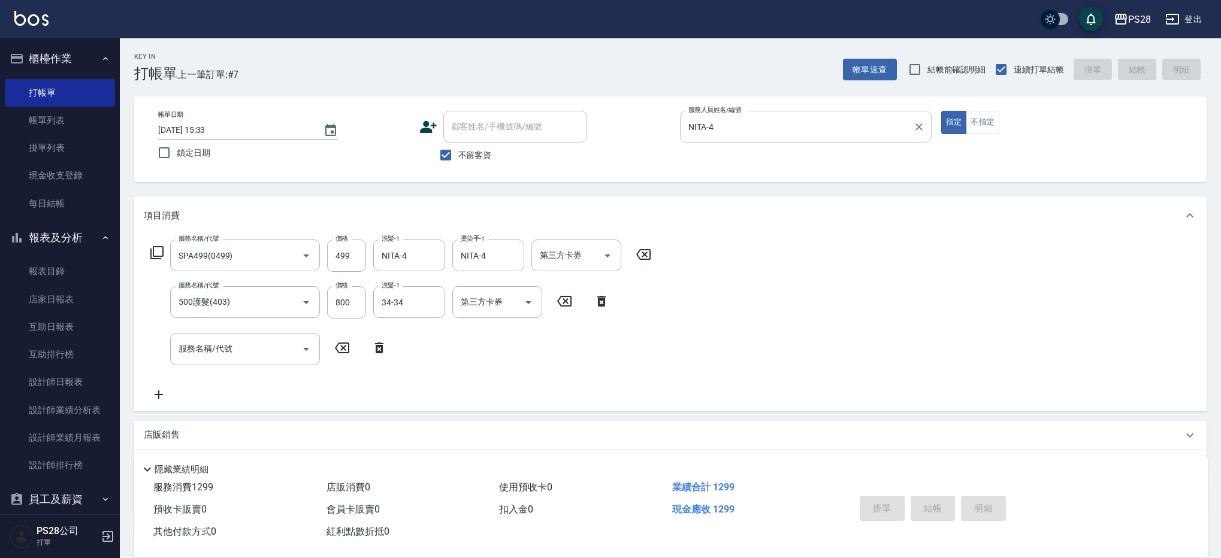
type input "[DATE] 15:34"
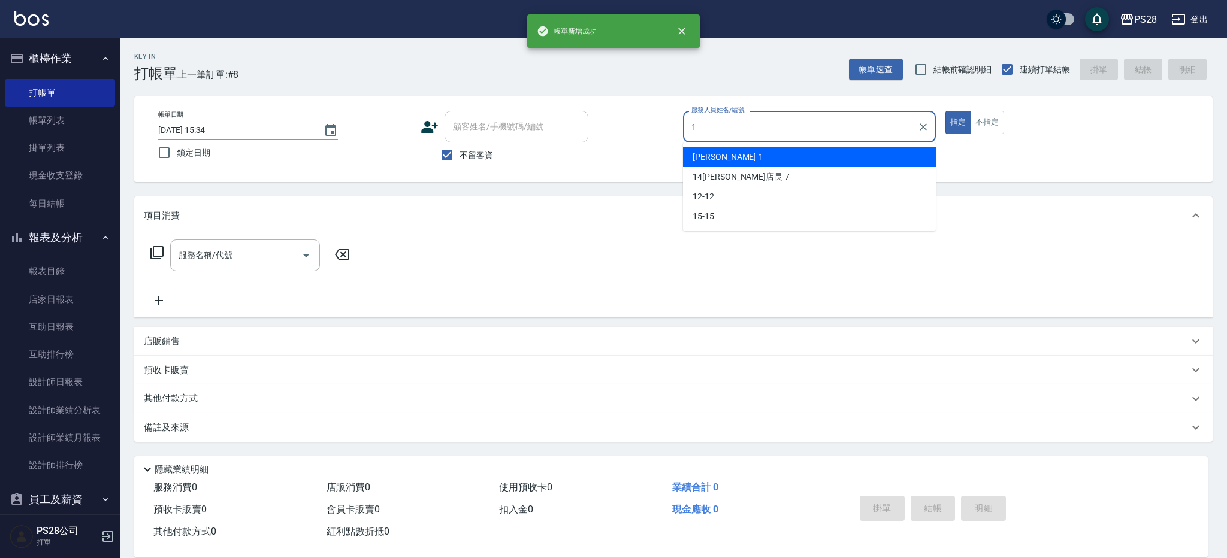
type input "[PERSON_NAME]-1"
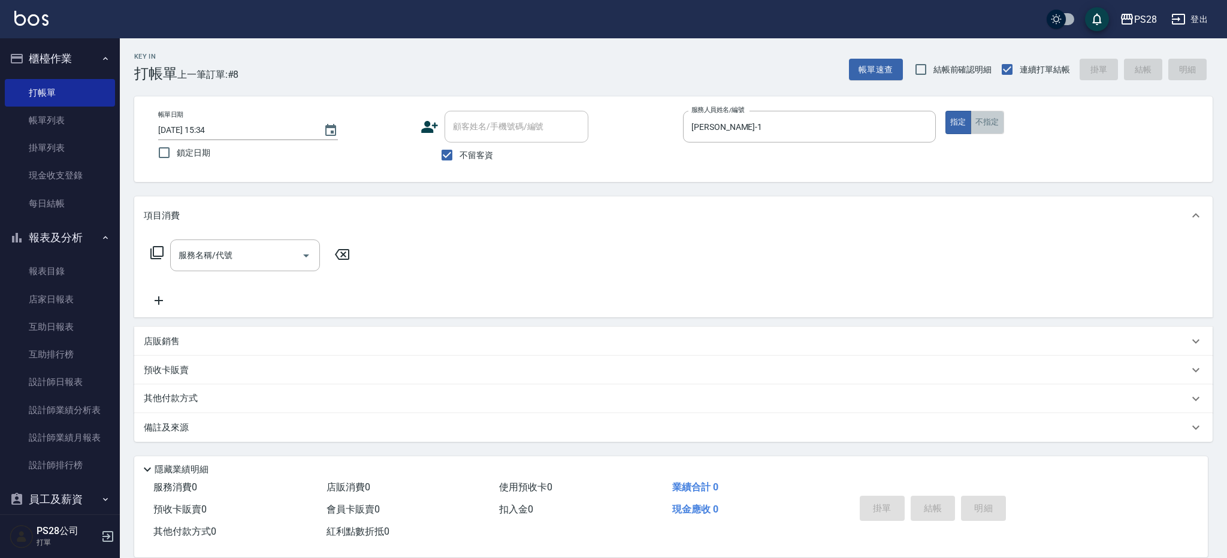
click at [990, 128] on button "不指定" at bounding box center [988, 122] width 34 height 23
click at [192, 260] on input "服務名稱/代號" at bounding box center [236, 255] width 121 height 21
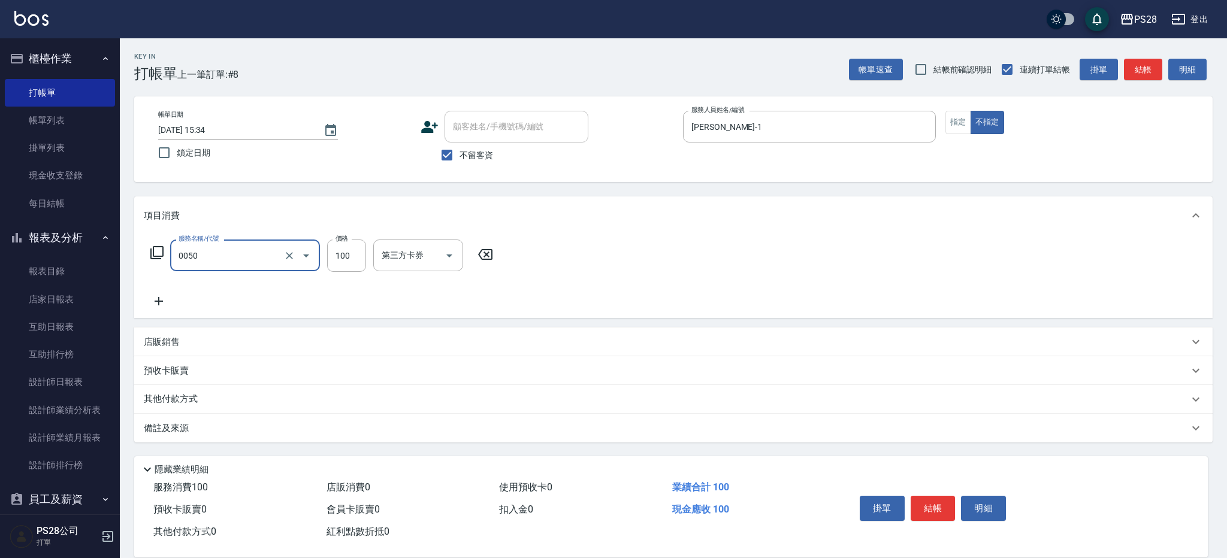
type input "剪瀏海(0050)"
type input "50"
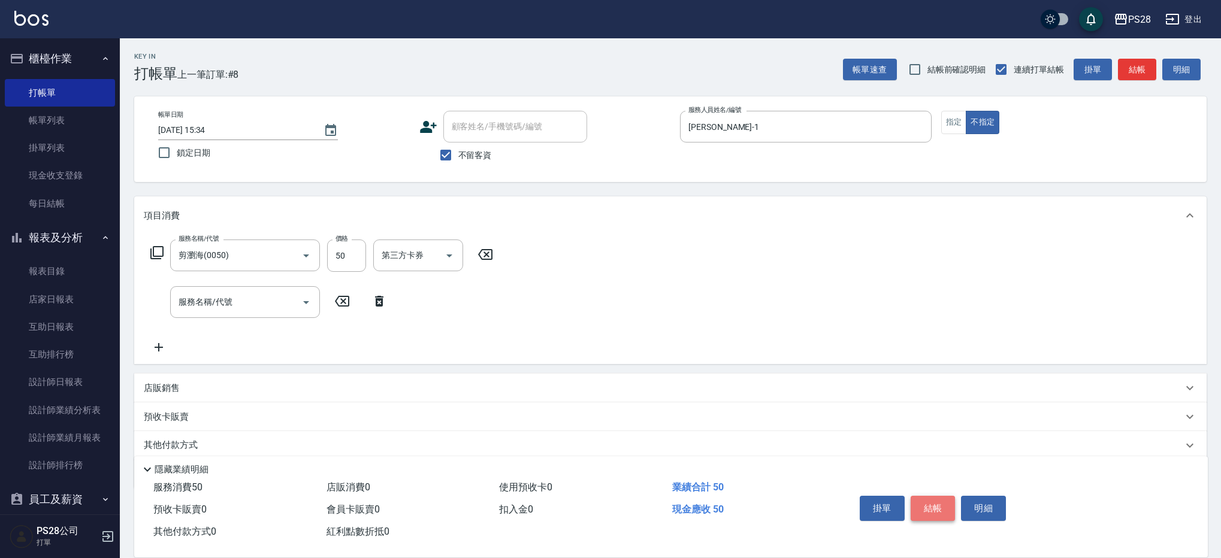
click at [924, 512] on button "結帳" at bounding box center [933, 508] width 45 height 25
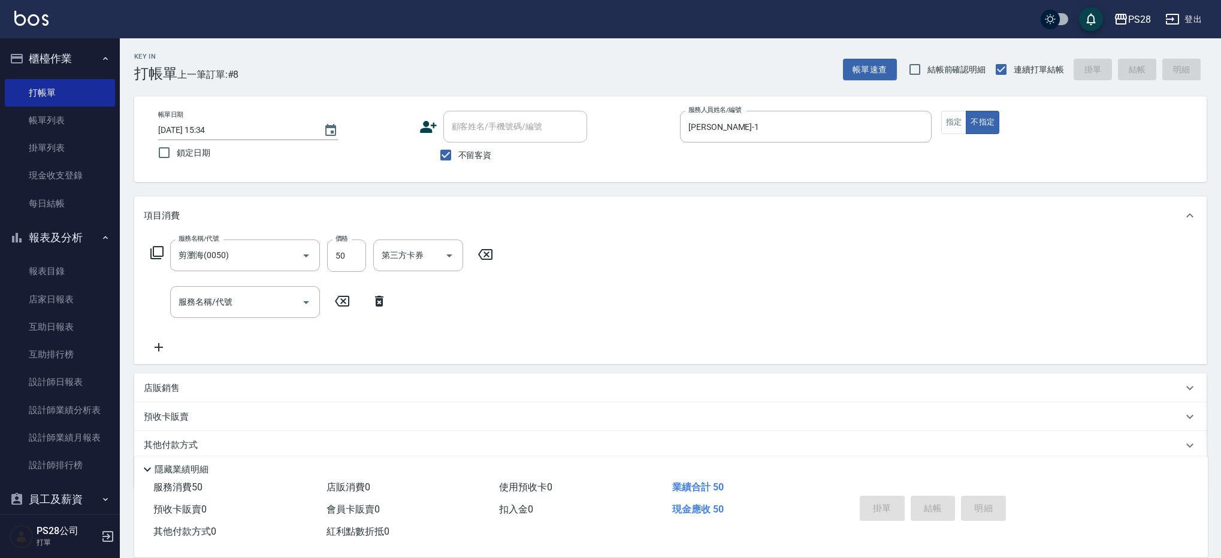
type input "[DATE] 15:35"
